Goal: Information Seeking & Learning: Compare options

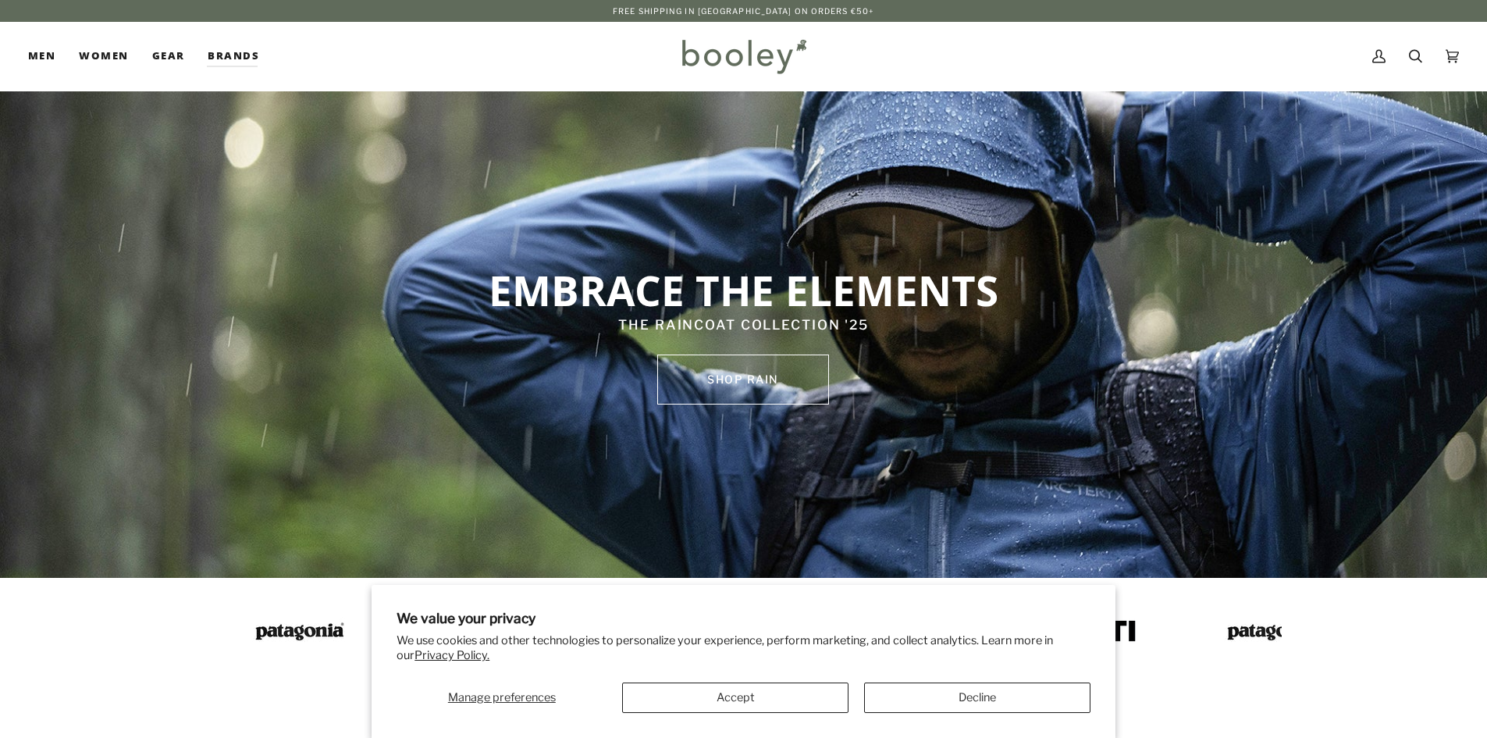
click at [968, 695] on button "Decline" at bounding box center [977, 697] width 226 height 30
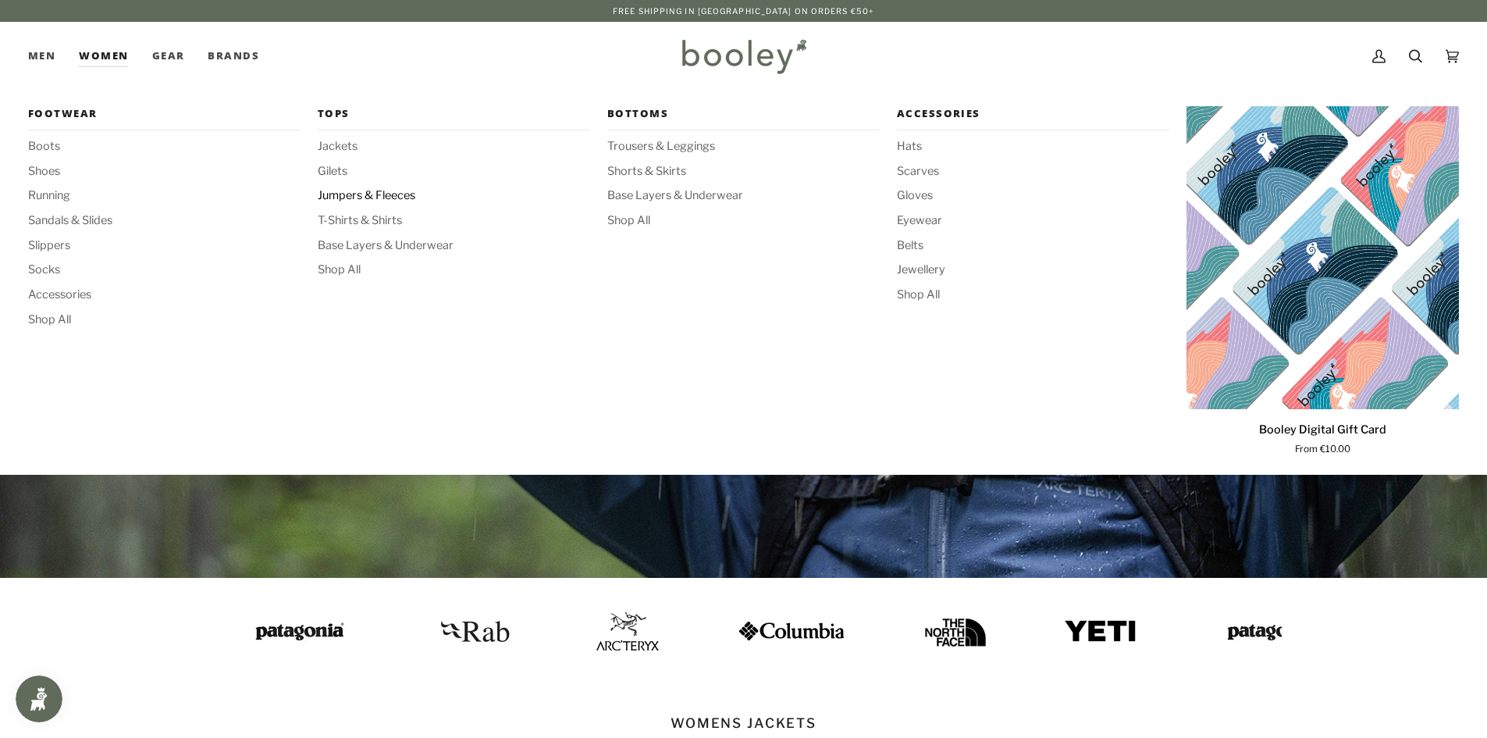
click at [353, 200] on span "Jumpers & Fleeces" at bounding box center [454, 195] width 272 height 17
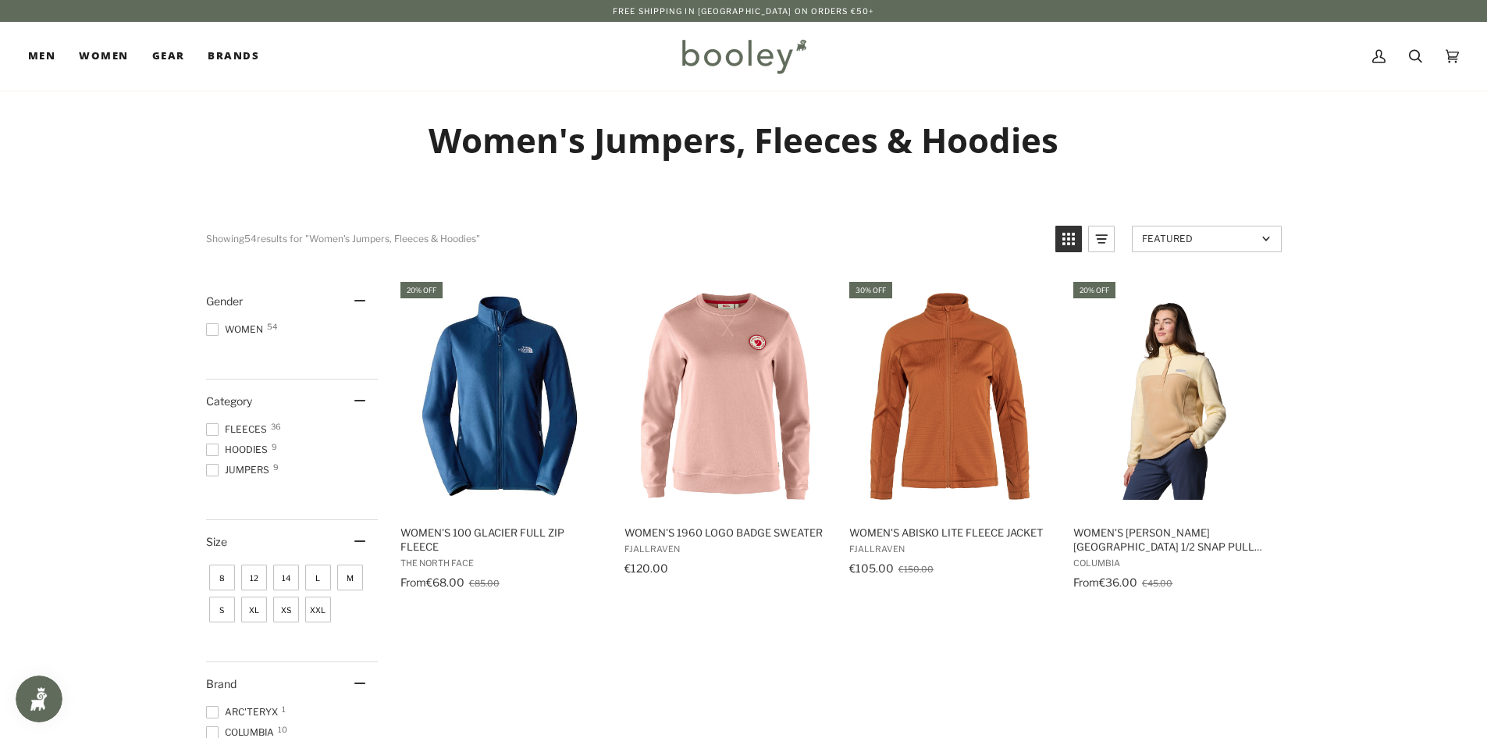
click at [247, 431] on span "Fleeces 36" at bounding box center [239, 429] width 66 height 14
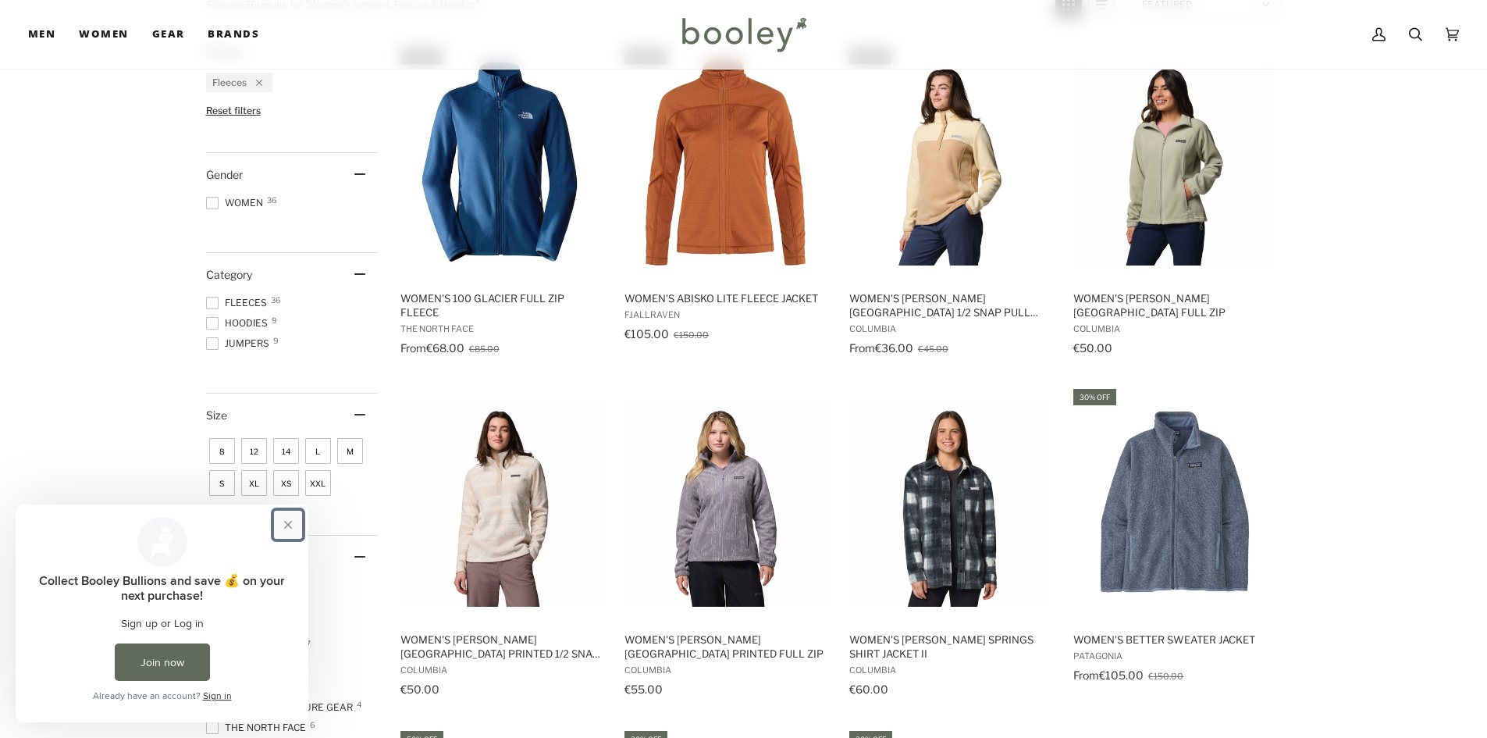
click at [285, 523] on button "Close prompt" at bounding box center [288, 524] width 28 height 28
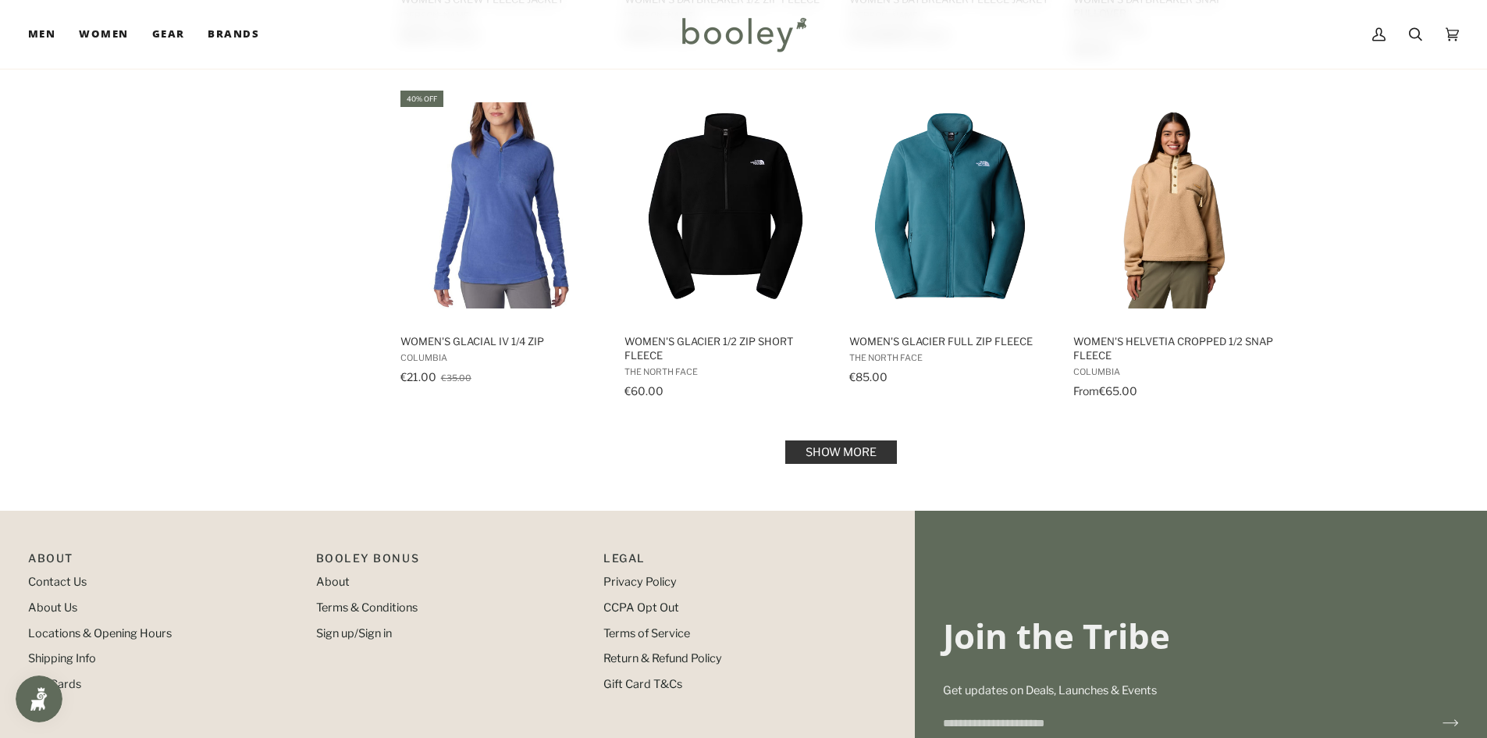
scroll to position [1561, 0]
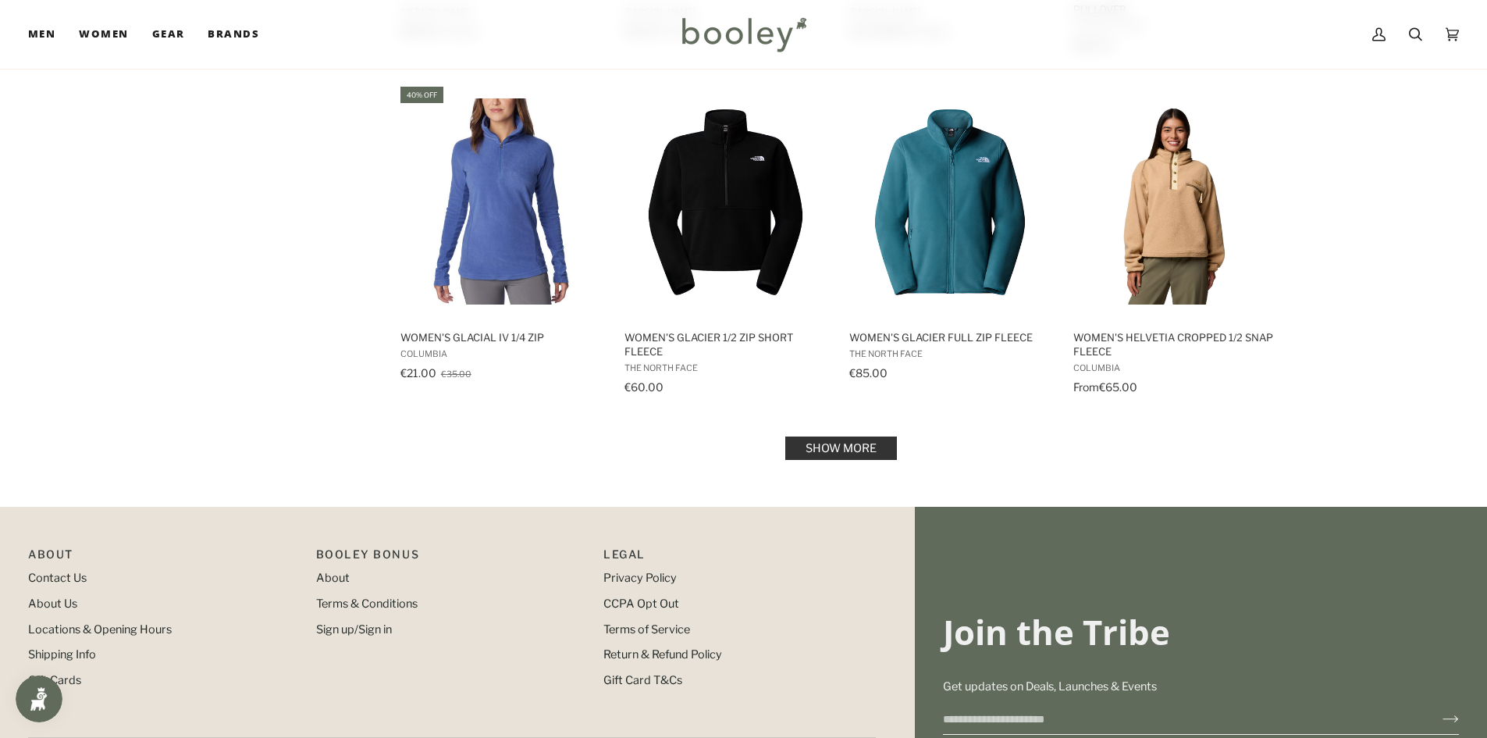
click at [891, 451] on link "Show more" at bounding box center [841, 447] width 112 height 23
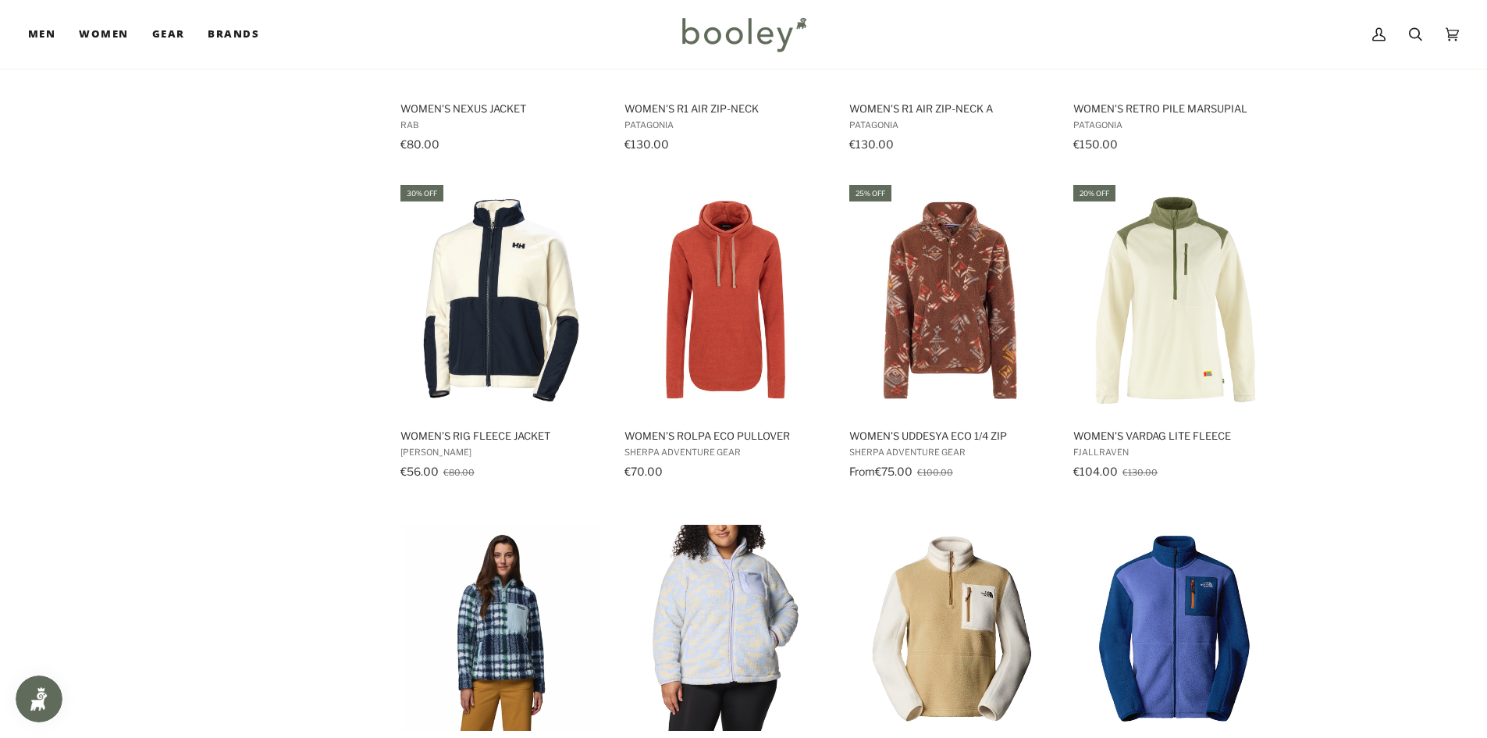
scroll to position [2498, 0]
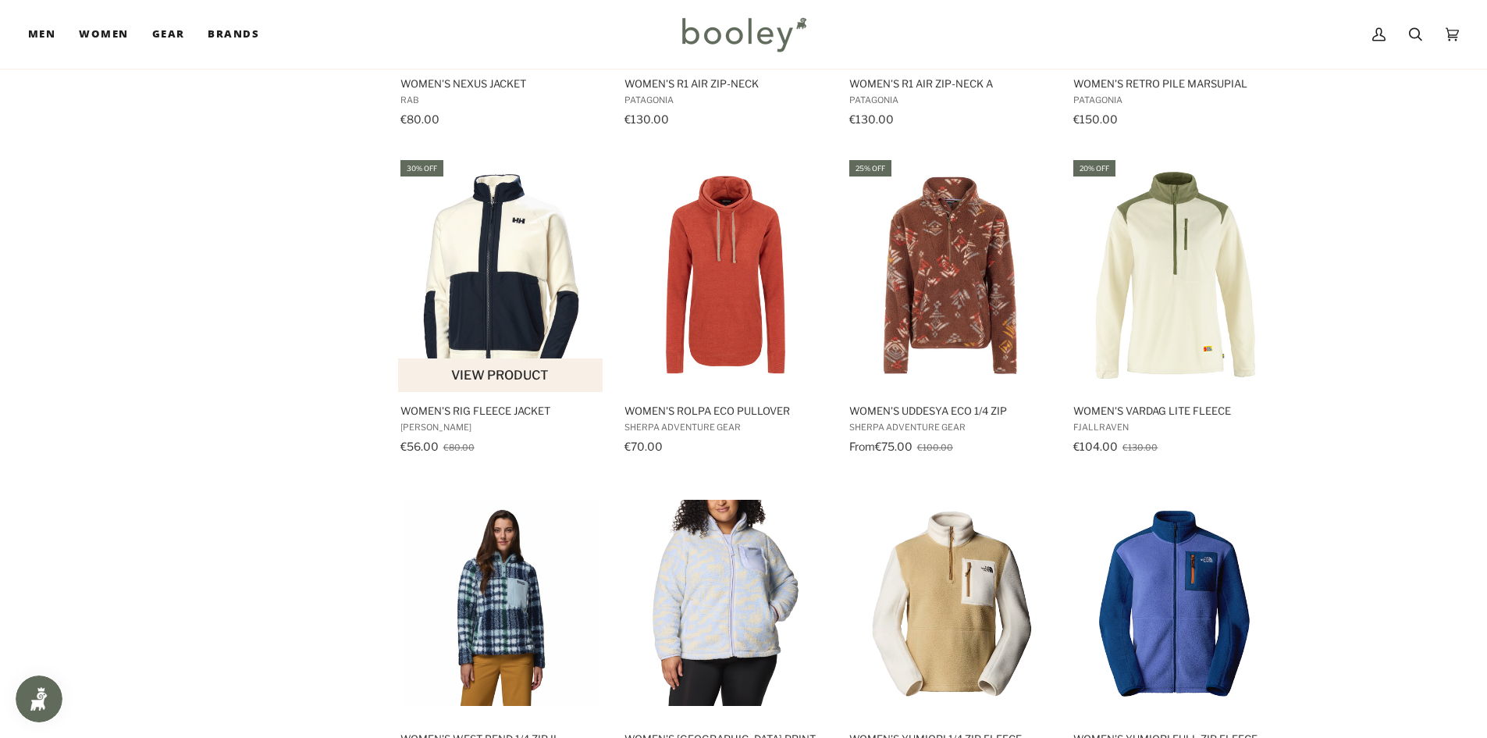
click at [501, 251] on img "Women's Rig Fleece Jacket" at bounding box center [501, 275] width 207 height 207
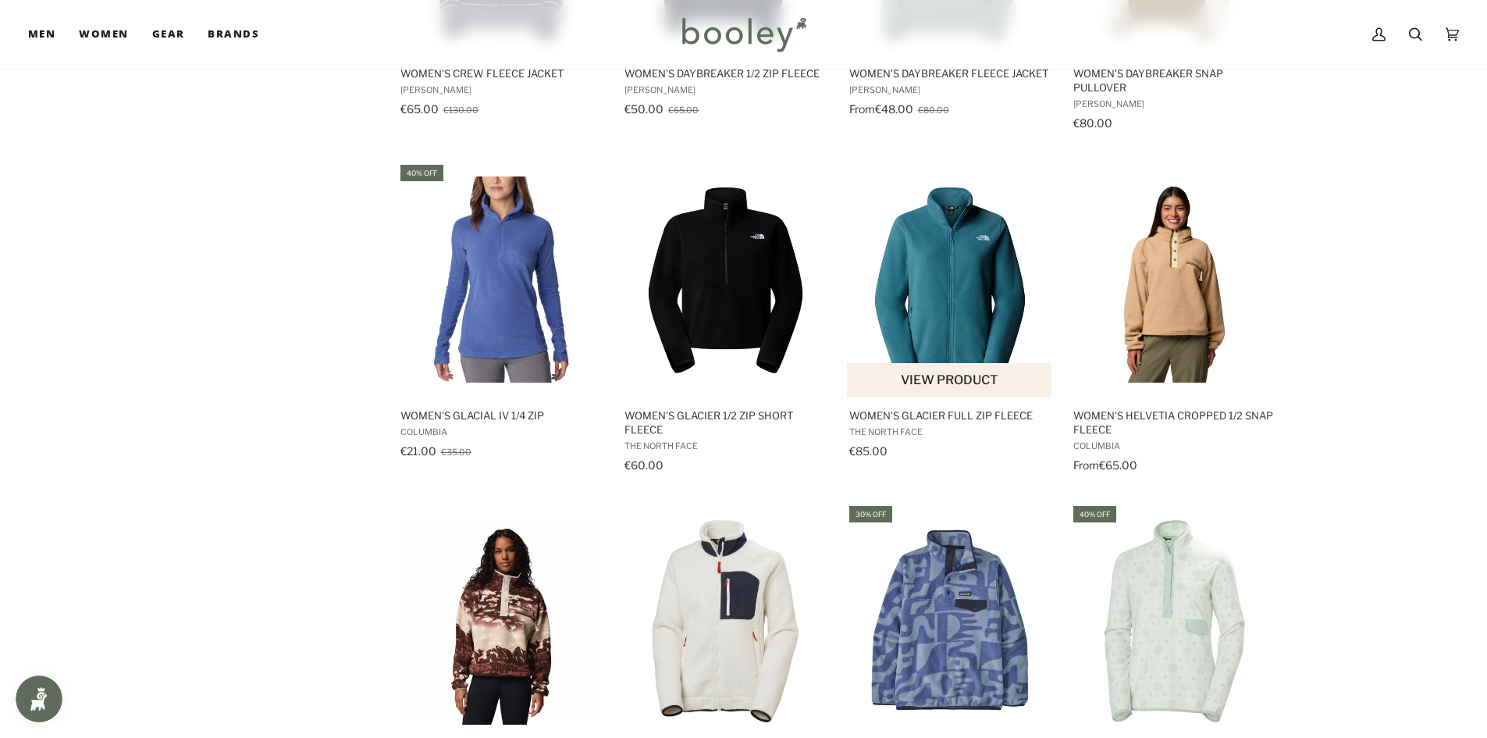
scroll to position [1717, 0]
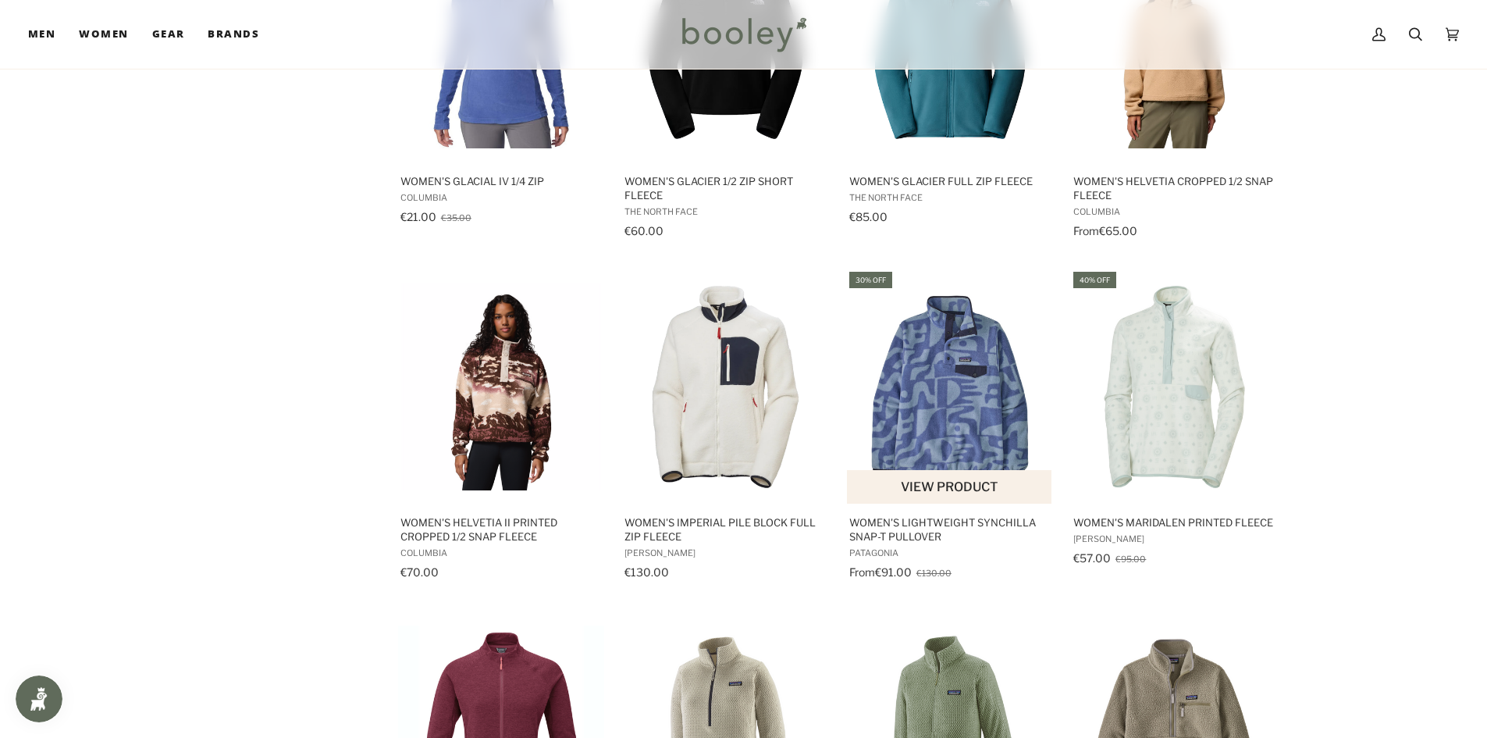
click at [935, 407] on img "Women's Lightweight Synchilla Snap-T Pullover" at bounding box center [950, 386] width 207 height 207
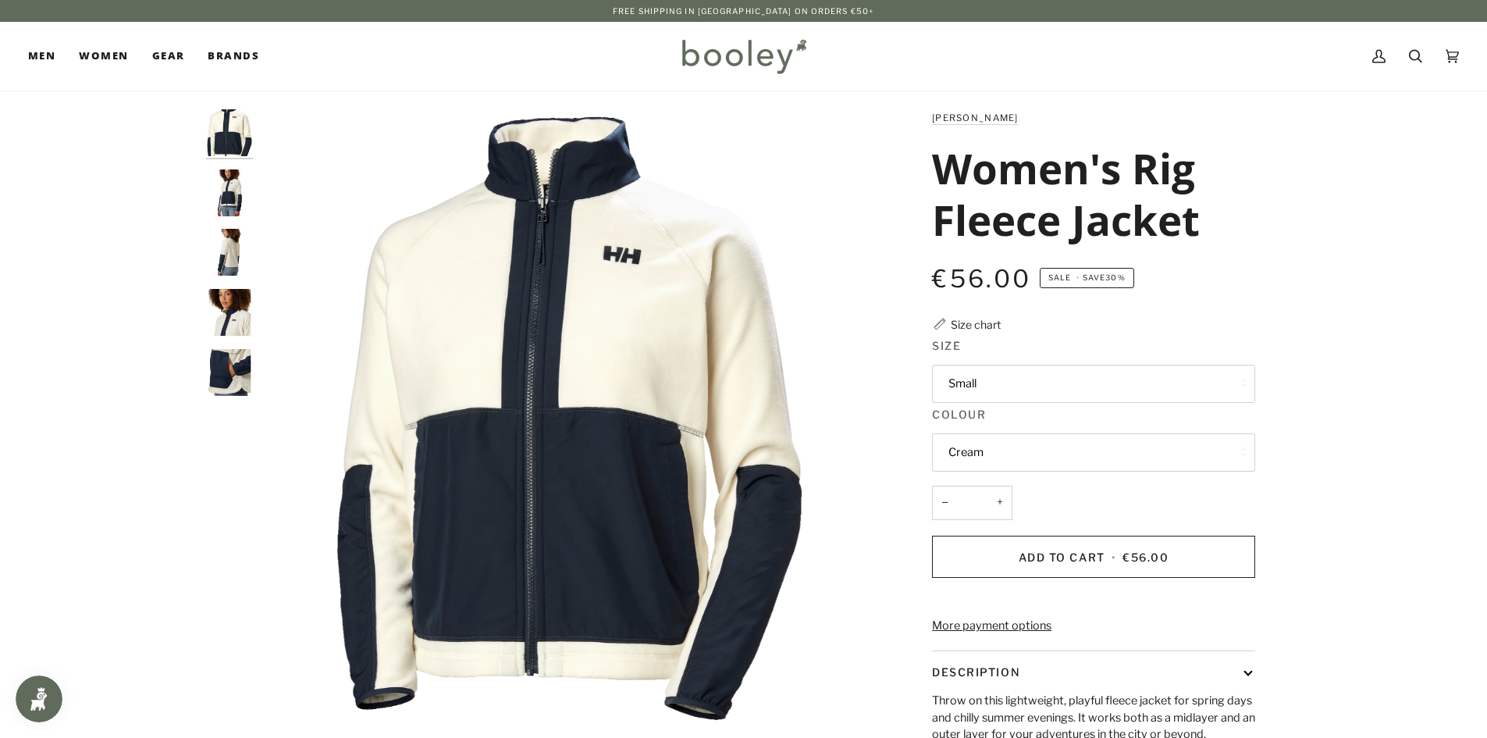
click at [984, 400] on button "Small" at bounding box center [1093, 383] width 323 height 38
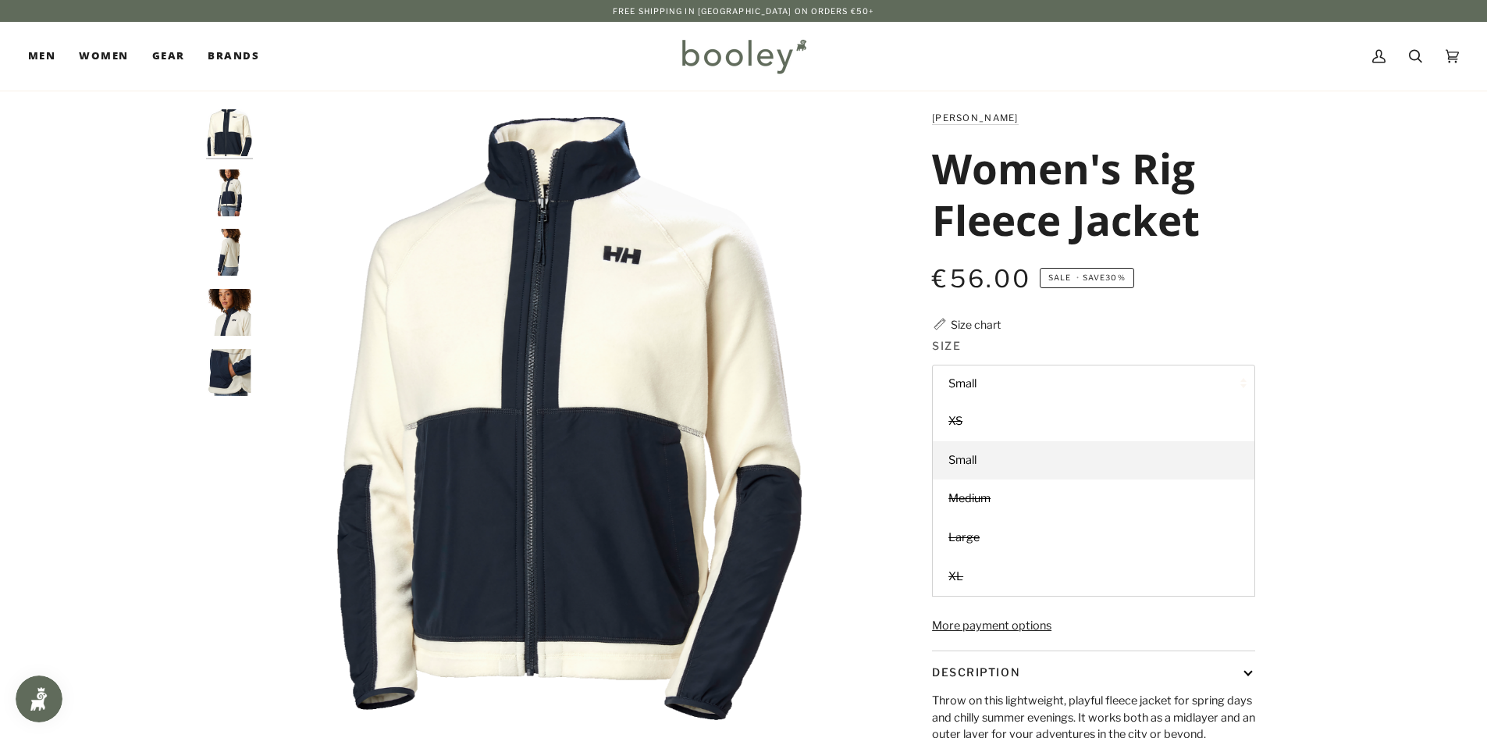
click at [1208, 316] on div "Helly Hansen Women's Rig Fleece Jacket €56.00 Sale • Save 30% Size chart Size S…" at bounding box center [1079, 522] width 351 height 827
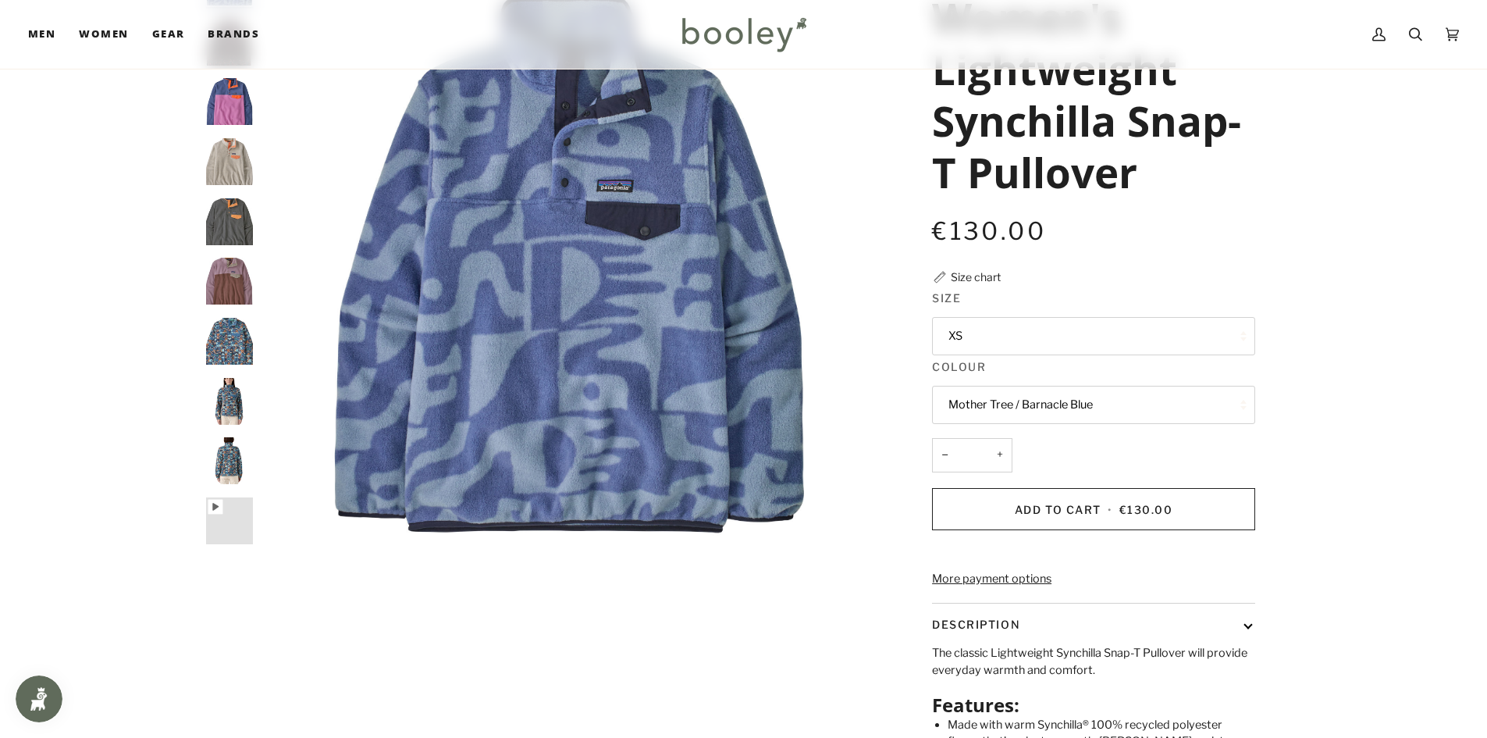
scroll to position [156, 0]
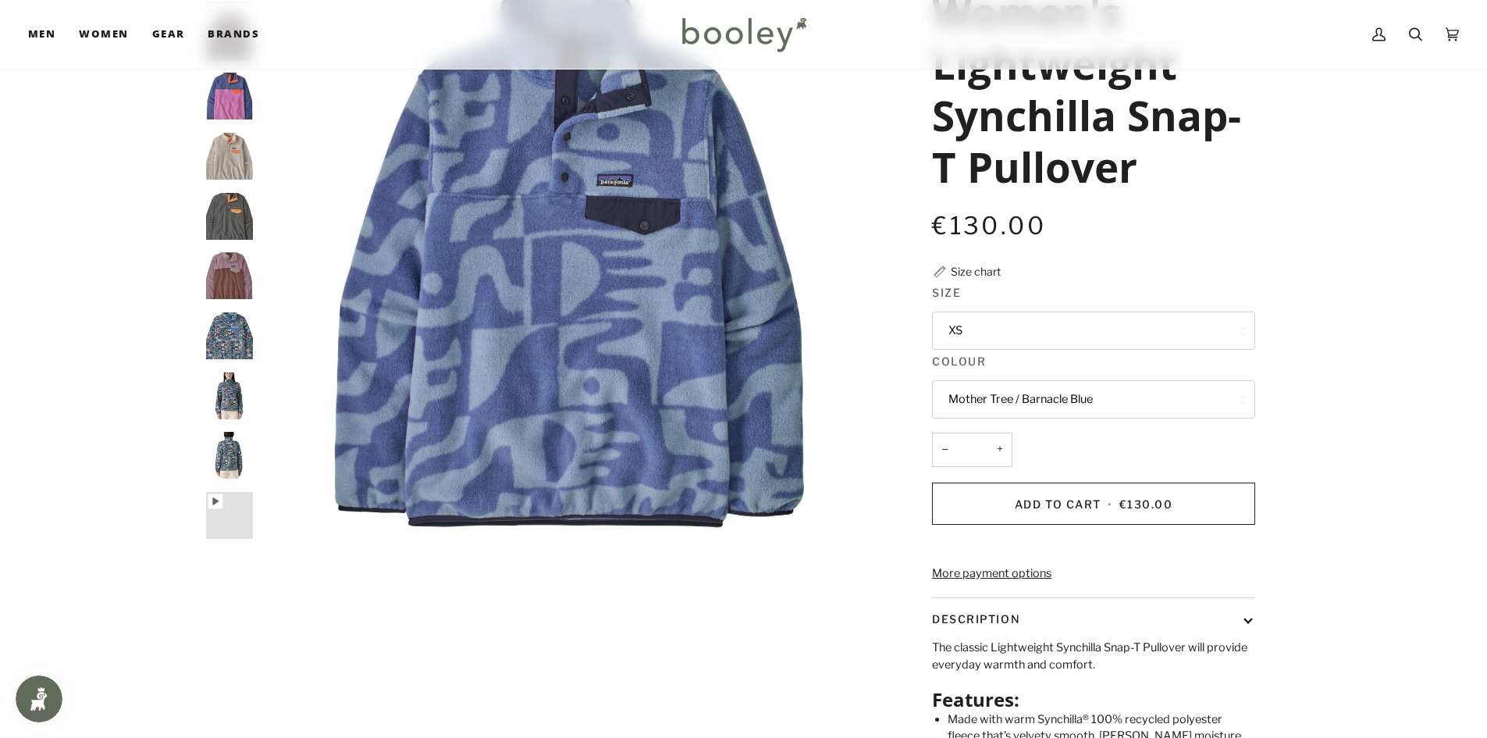
click at [987, 323] on button "XS" at bounding box center [1093, 330] width 323 height 38
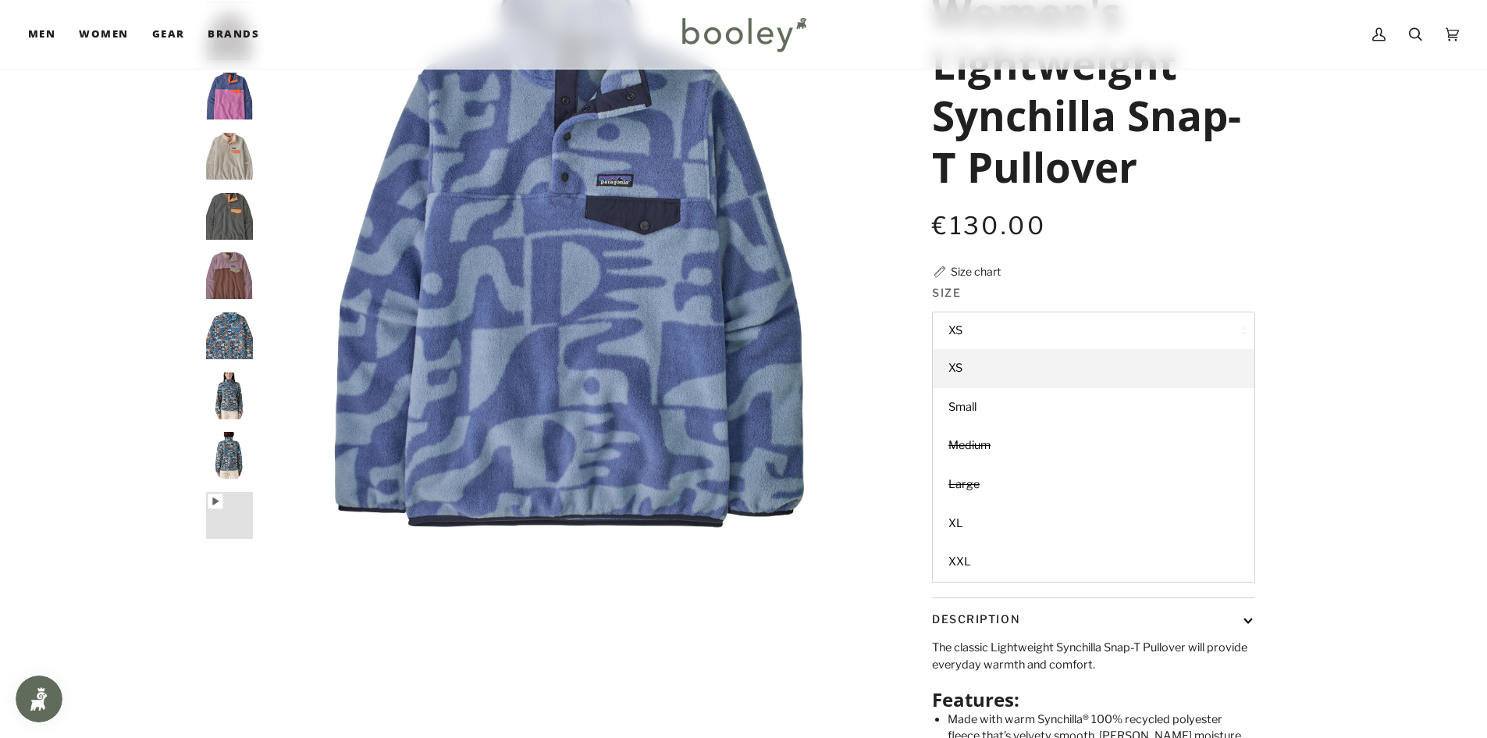
click at [1048, 278] on div "Patagonia Women's Lightweight Synchilla Snap-T Pullover €130.00 Sale • Save Siz…" at bounding box center [1079, 426] width 351 height 947
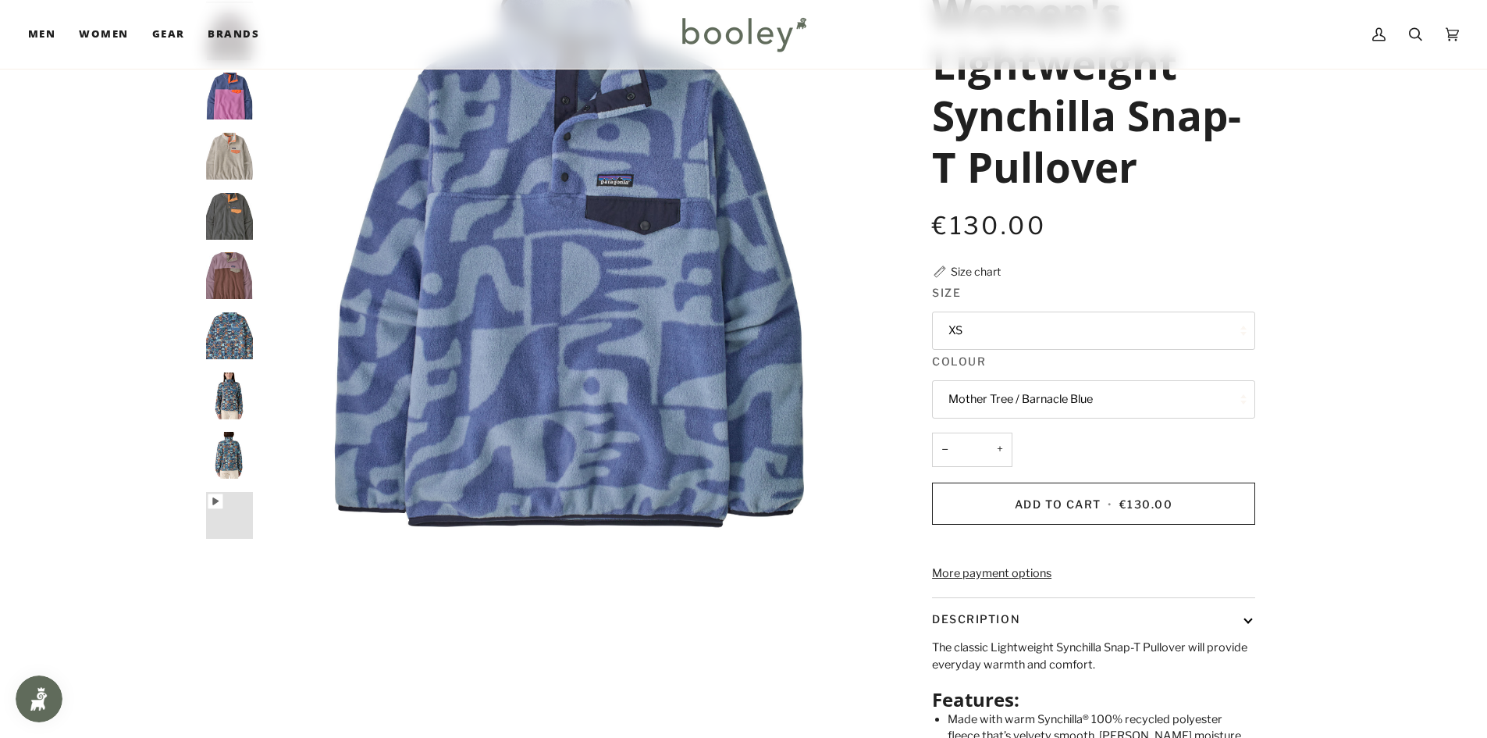
click at [228, 459] on img "Patagonia Women's Lightweight Synchilla Snap-T Pullover Swallowtail Geo / Still…" at bounding box center [229, 455] width 47 height 47
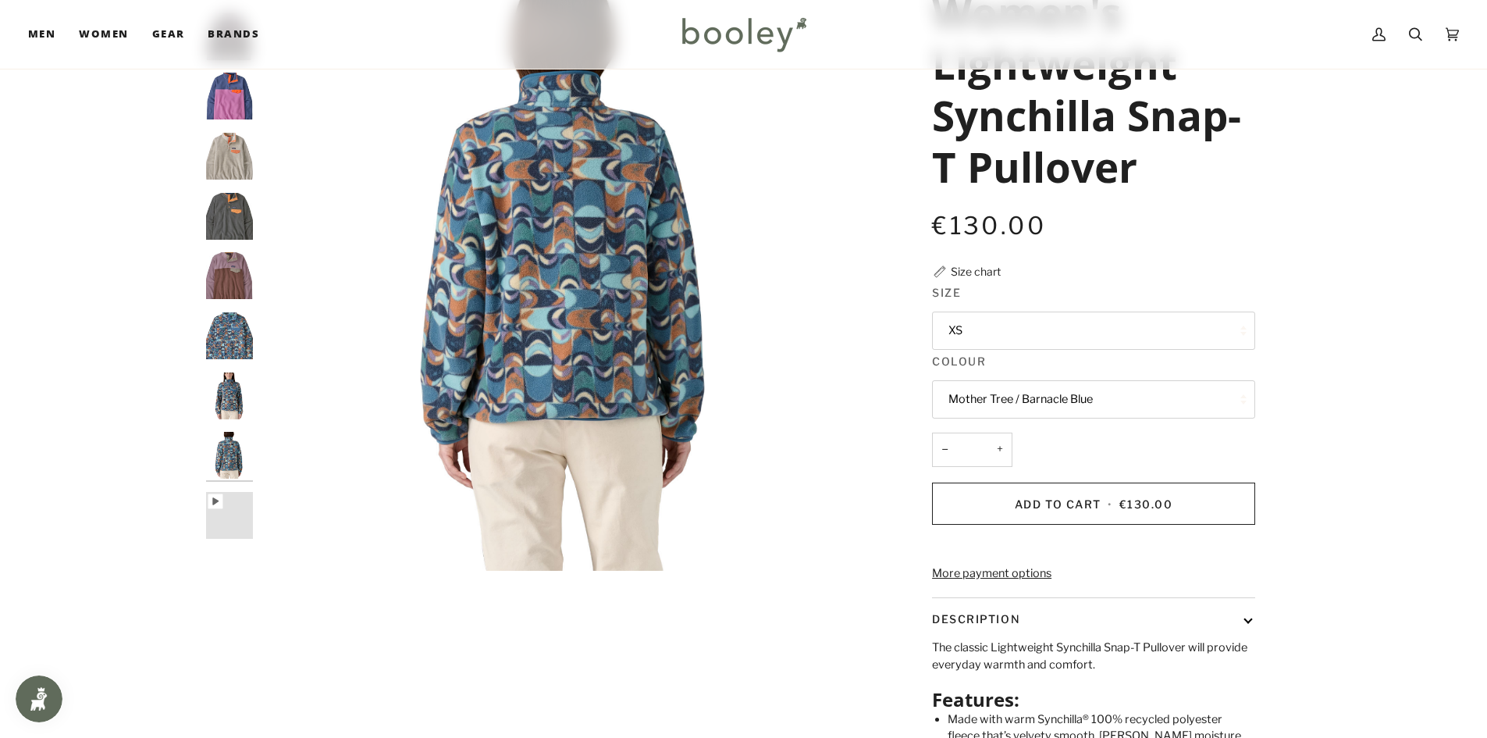
click at [233, 354] on img "Patagonia Women's Lightweight Synchilla Snap-T Pullover Swallowtail Geo / Still…" at bounding box center [229, 335] width 47 height 47
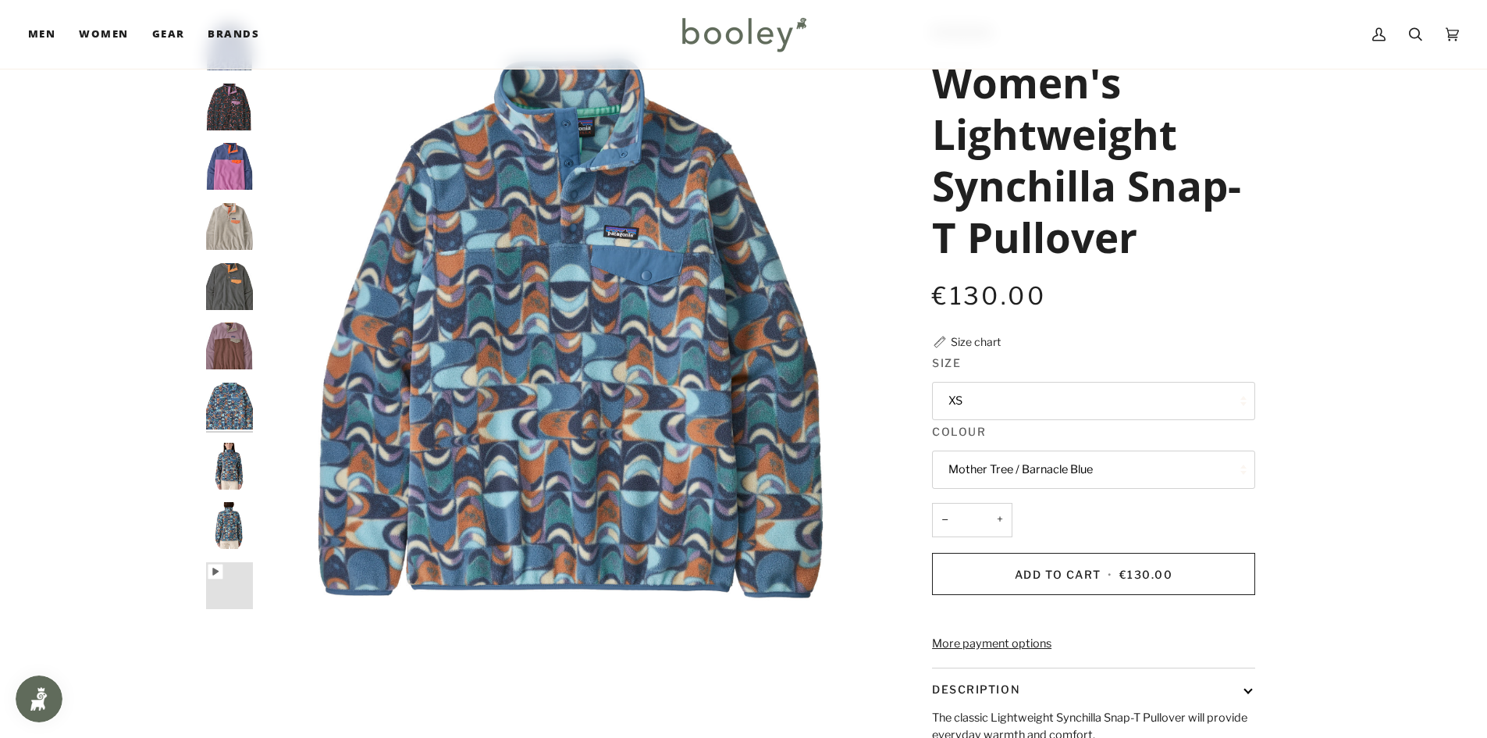
scroll to position [0, 0]
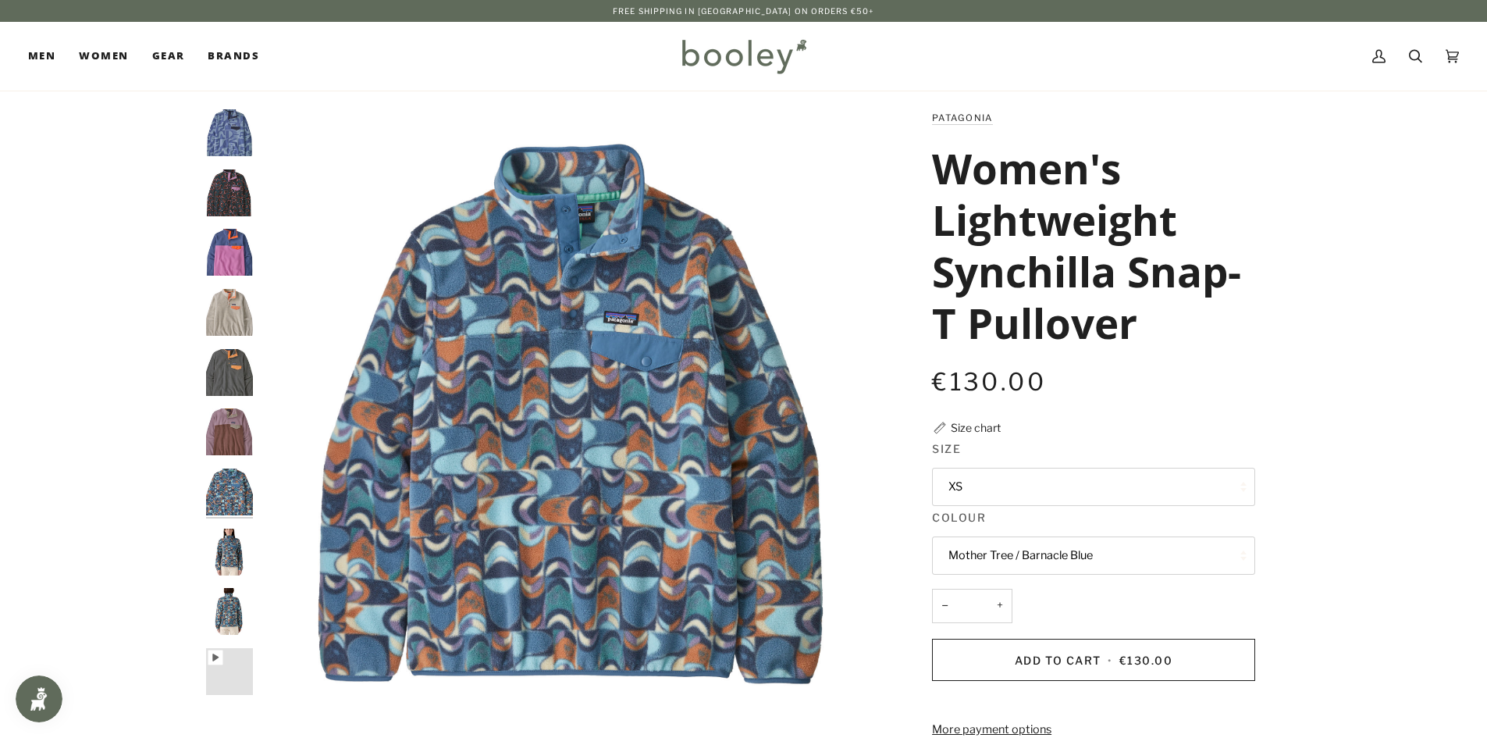
click at [208, 432] on img "Patagonia Women's Lightweight Synchilla Snap-T Pullover Dulse Mauve - Booley Ga…" at bounding box center [229, 431] width 47 height 47
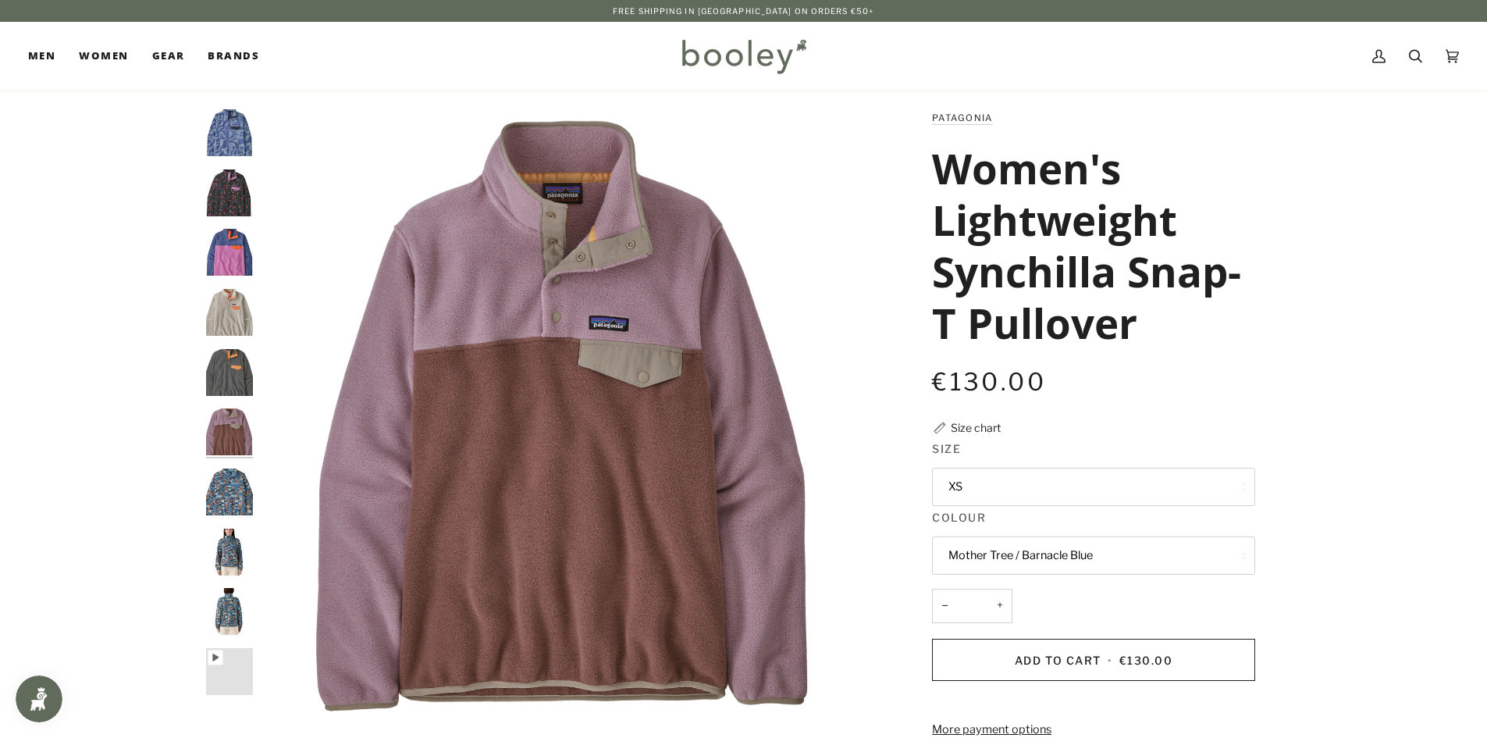
click at [229, 363] on img "Patagonia Women's Lightweight Synchilla Snap-T Pullover Nickel / Vivid Apricot …" at bounding box center [229, 372] width 47 height 47
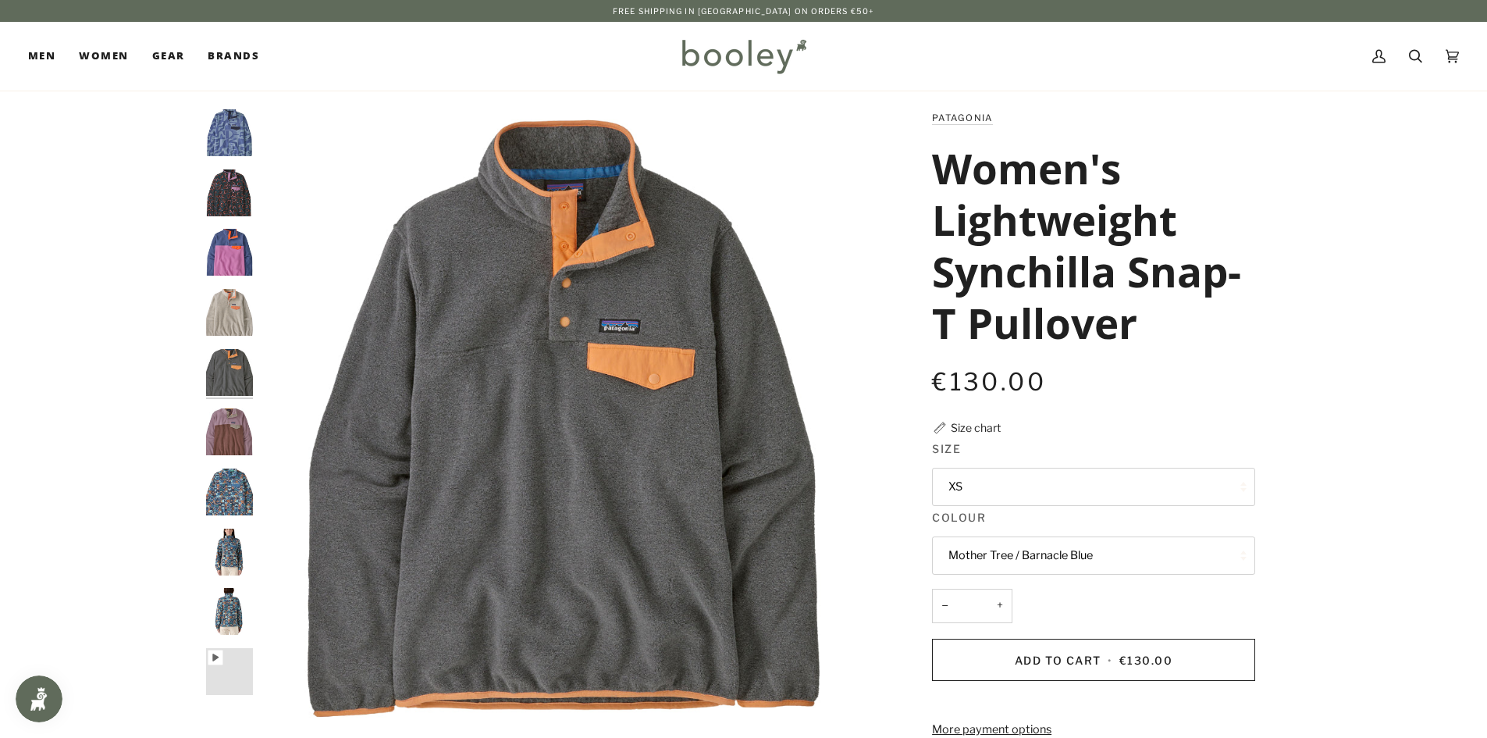
click at [227, 297] on img "Patagonia Women's Lightweight Synchilla Snap-T Pullover Oatmeal Heather / Heirl…" at bounding box center [229, 312] width 47 height 47
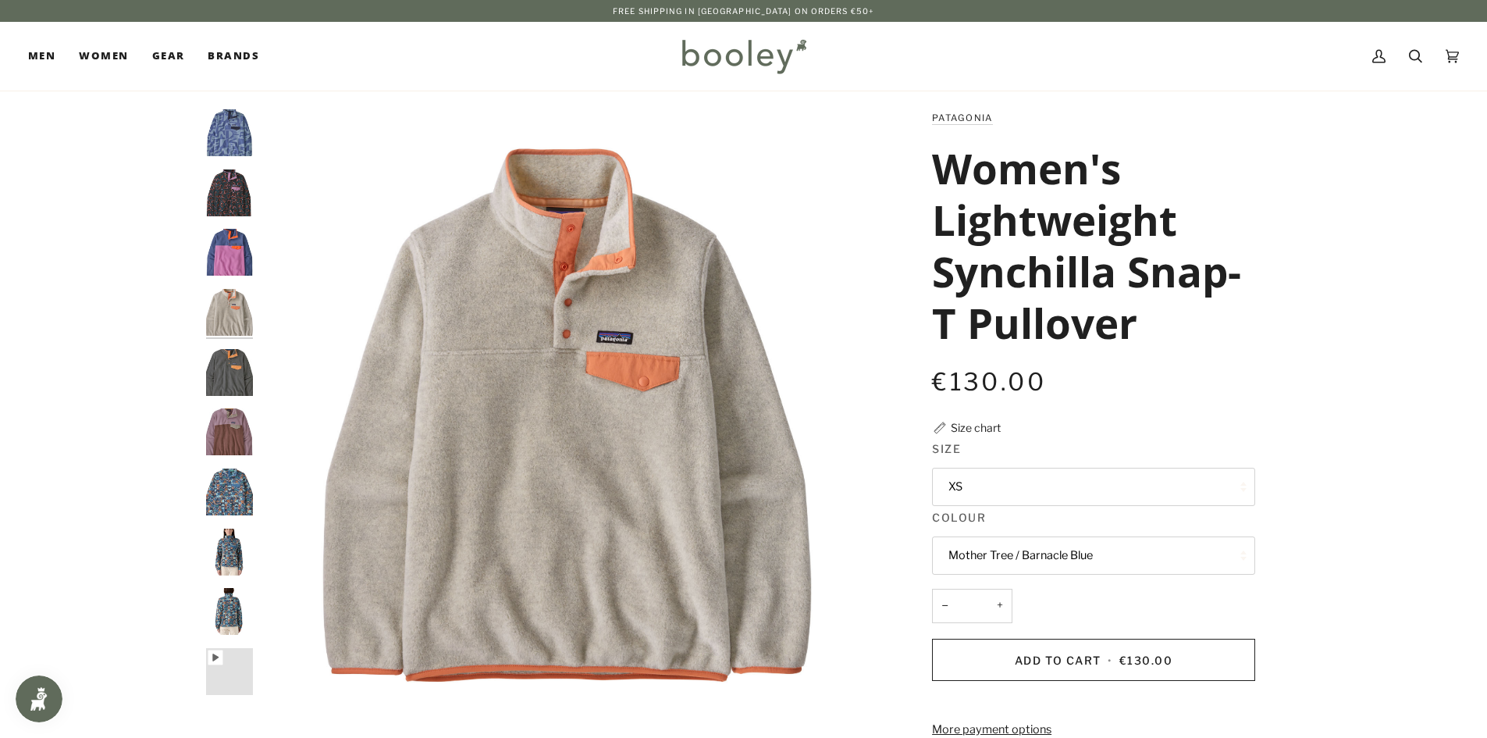
click at [226, 249] on img "Patagonia Women's Lightweight Synchilla Snap-T Pullover Brisk Purple - Booley G…" at bounding box center [229, 252] width 47 height 47
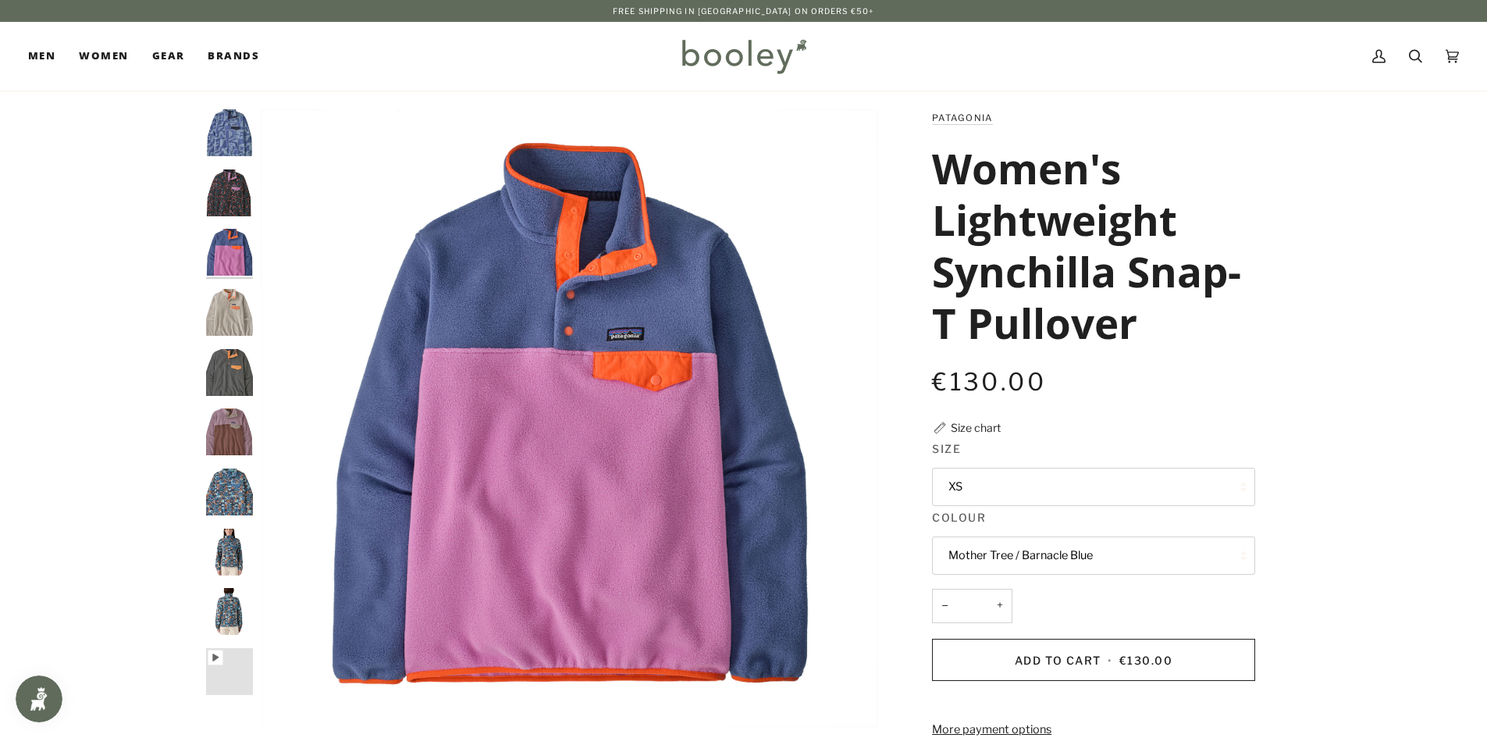
click at [229, 202] on img "Patagonia Women's Lightweight Synchilla Snap-T Pullover Soft Spirea / Dried Van…" at bounding box center [229, 192] width 47 height 47
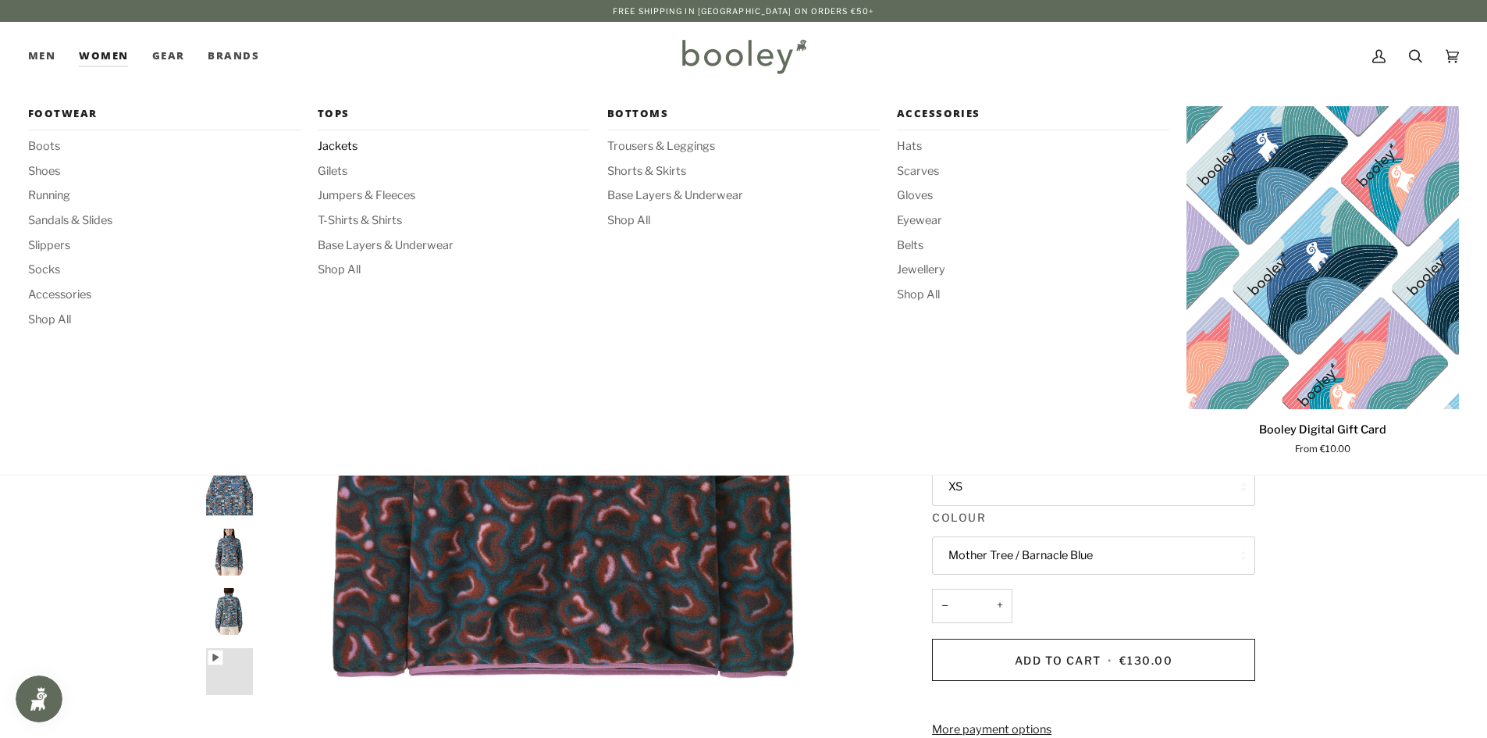
click at [330, 151] on span "Jackets" at bounding box center [454, 146] width 272 height 17
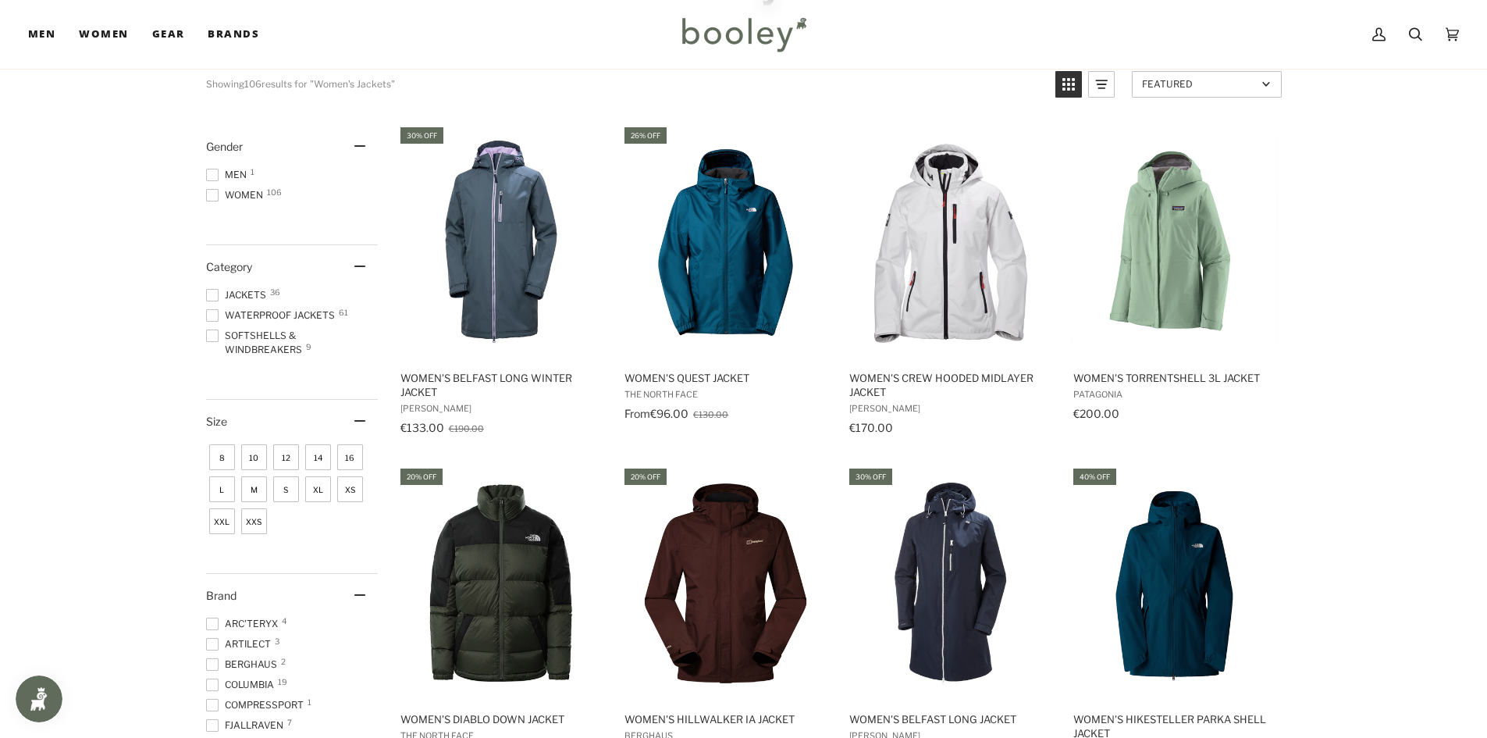
scroll to position [156, 0]
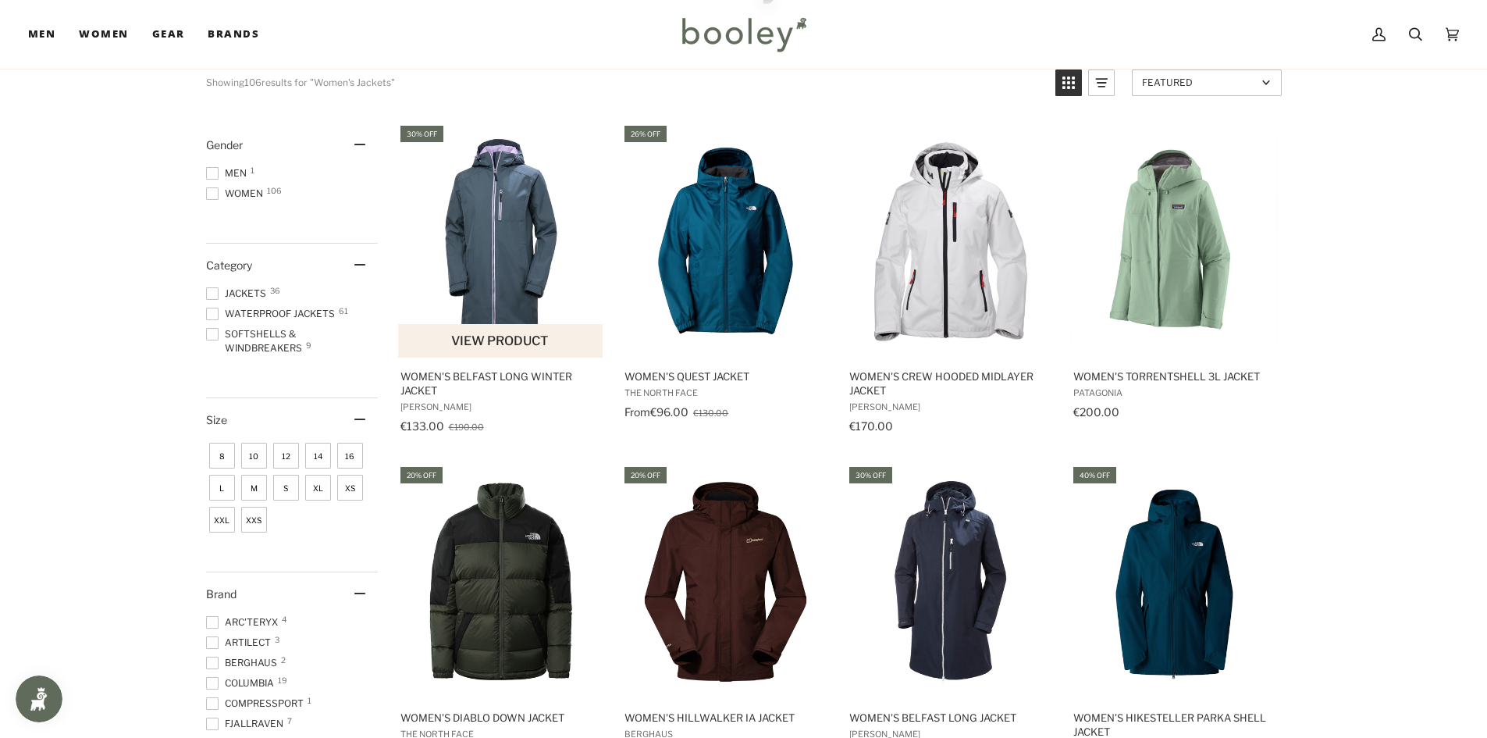
click at [489, 206] on img "Women's Belfast Long Winter Jacket" at bounding box center [501, 240] width 207 height 207
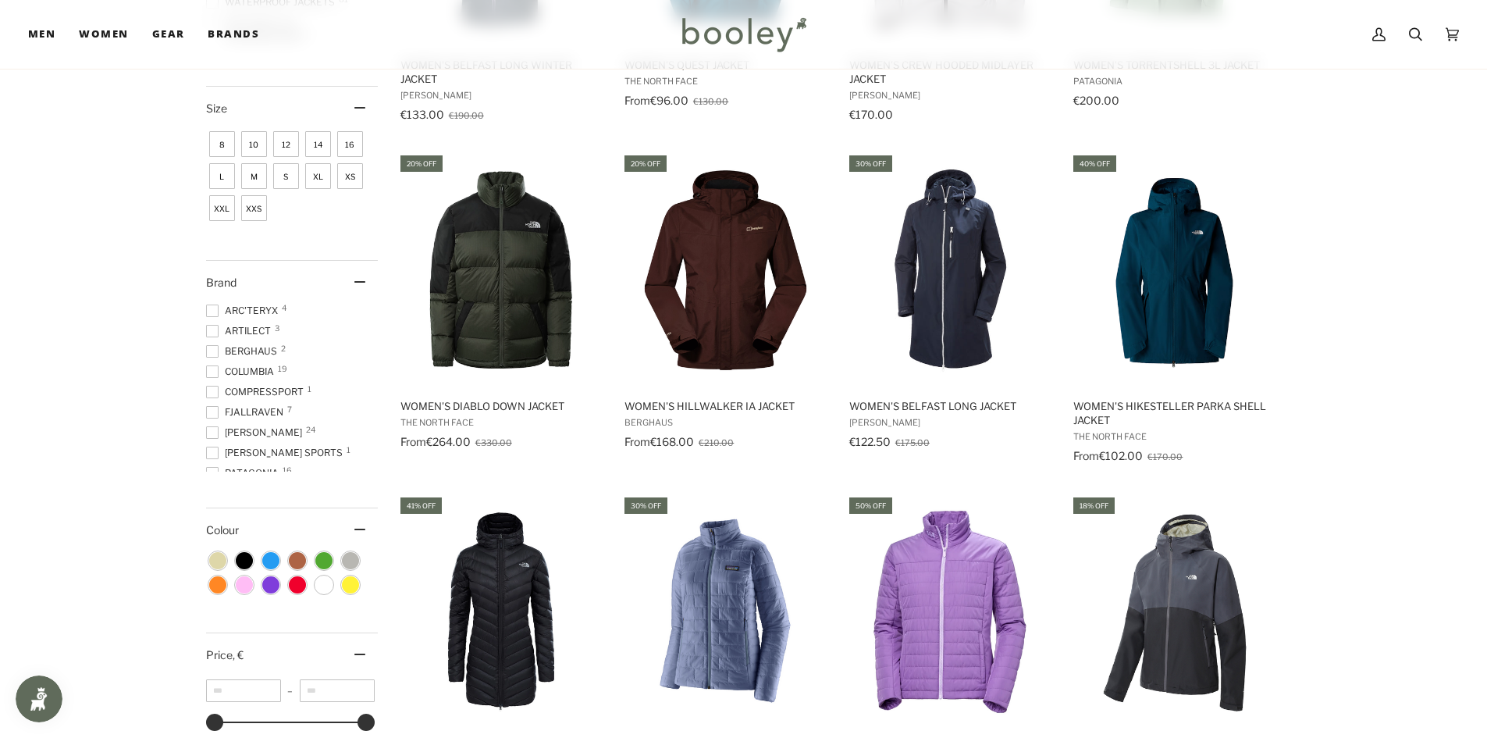
scroll to position [468, 0]
click at [952, 275] on img "Women's Belfast Long Jacket" at bounding box center [950, 269] width 207 height 207
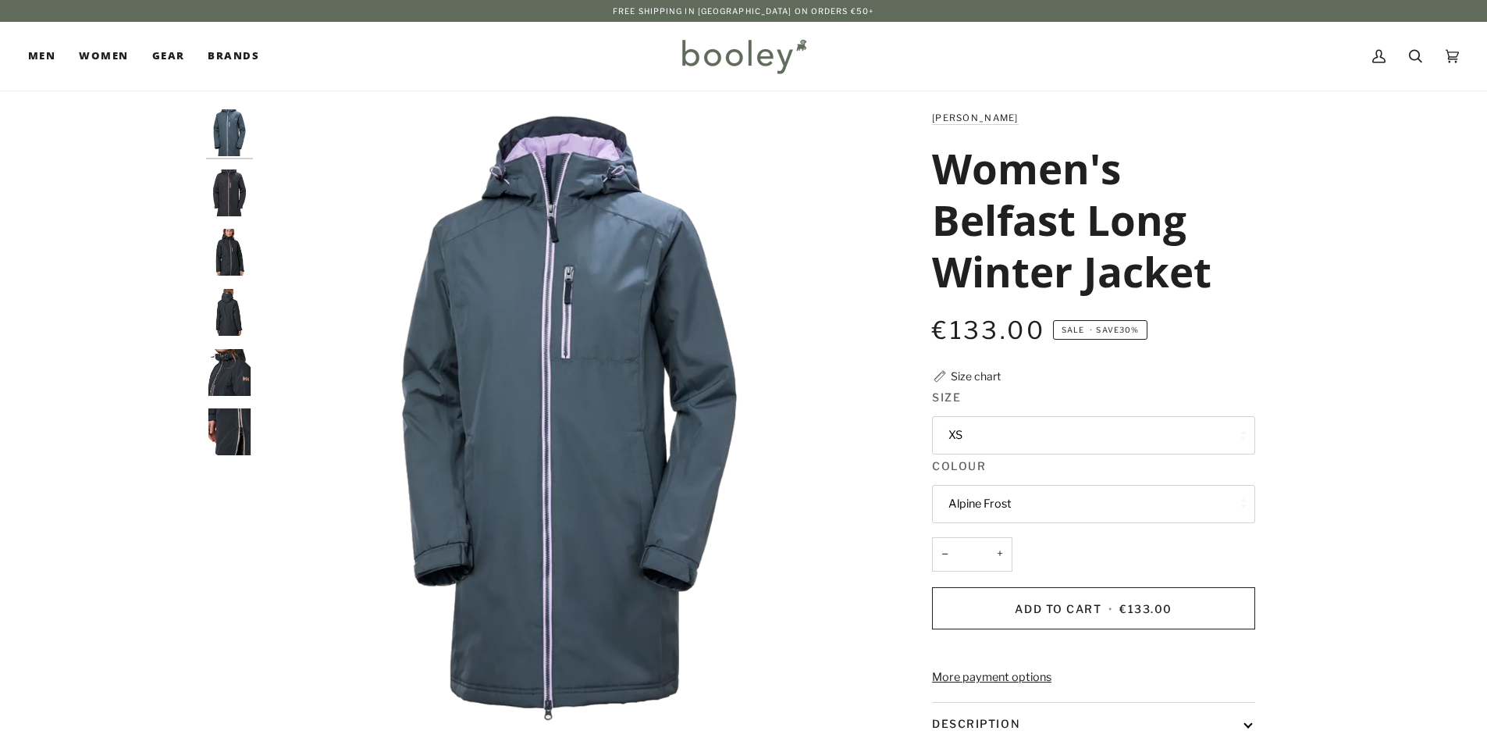
click at [1077, 431] on button "XS" at bounding box center [1093, 435] width 323 height 38
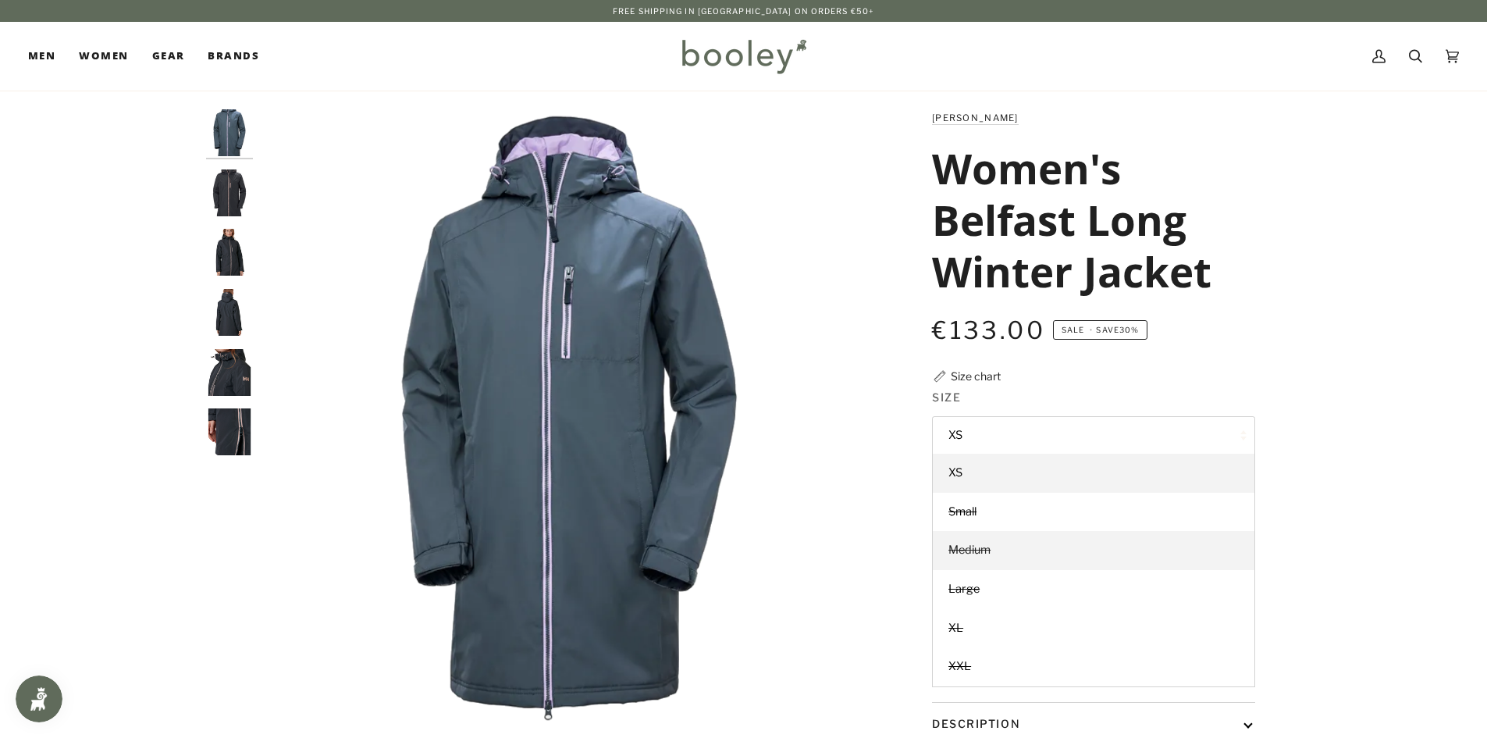
click at [1036, 543] on link "Medium" at bounding box center [1094, 550] width 322 height 39
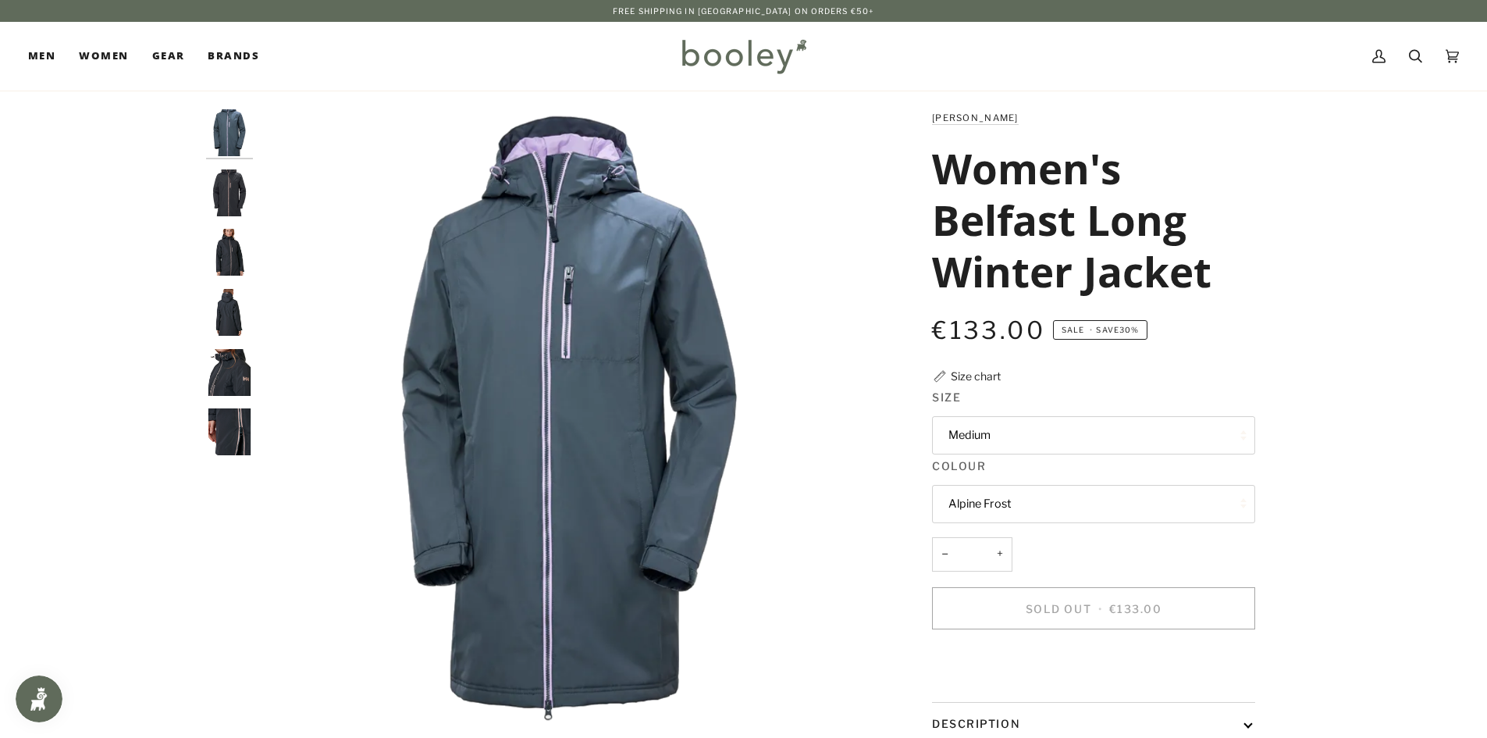
click at [1015, 421] on button "Medium" at bounding box center [1093, 435] width 323 height 38
click at [1063, 386] on div "Helly Hansen Women's Belfast Long Winter Jacket €133.00 Sale • Save 30% Size ch…" at bounding box center [1079, 550] width 351 height 883
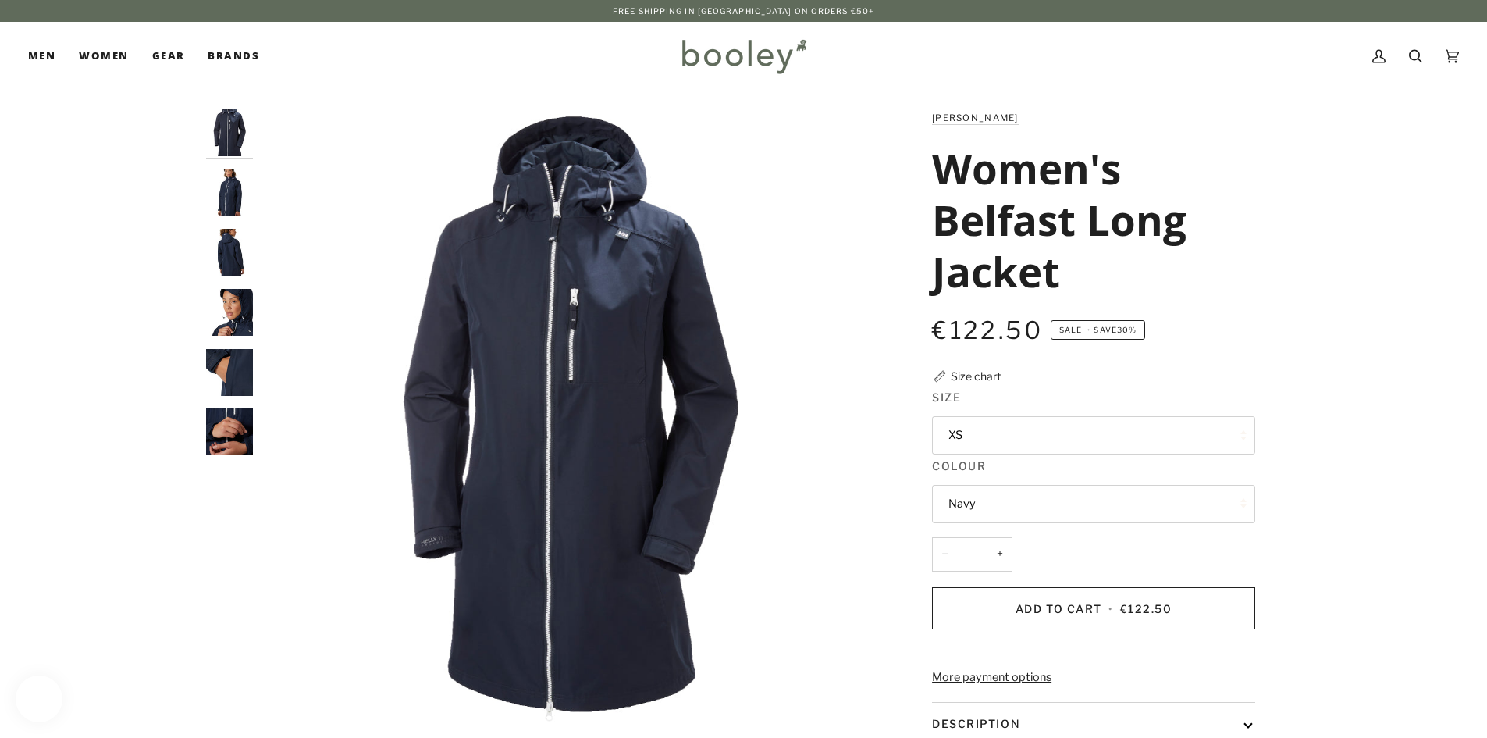
click at [983, 436] on button "XS" at bounding box center [1093, 435] width 323 height 38
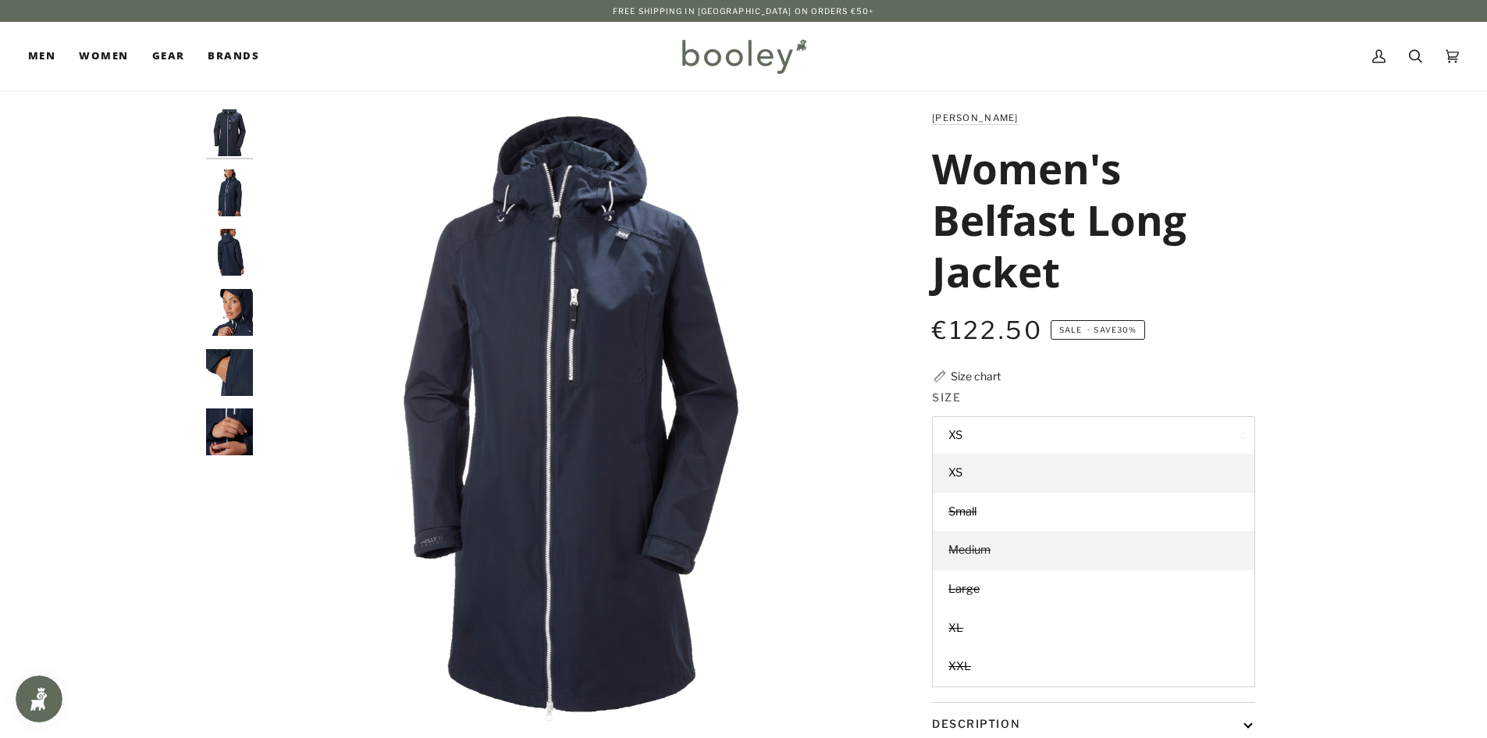
click at [981, 546] on span "Medium" at bounding box center [969, 549] width 42 height 14
